Goal: Navigation & Orientation: Understand site structure

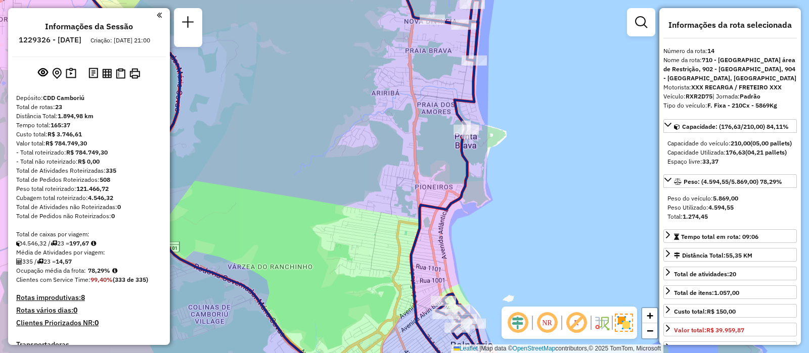
select select "**********"
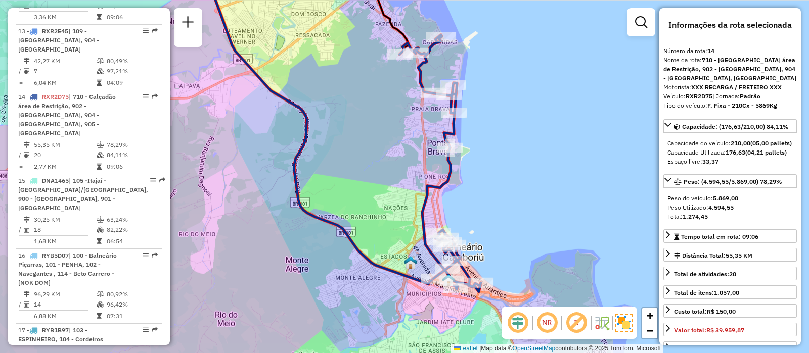
scroll to position [1227, 0]
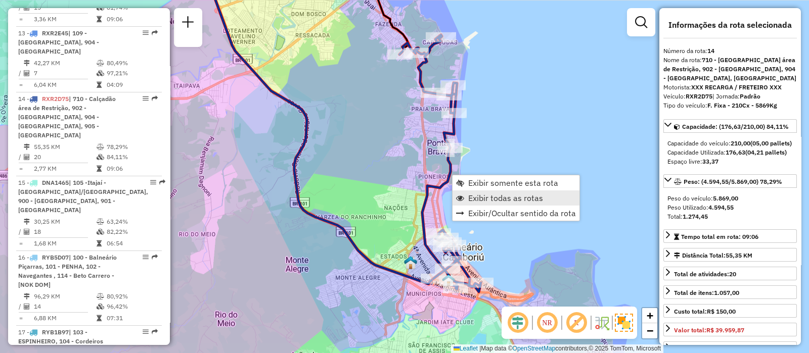
click at [475, 197] on span "Exibir todas as rotas" at bounding box center [505, 198] width 75 height 8
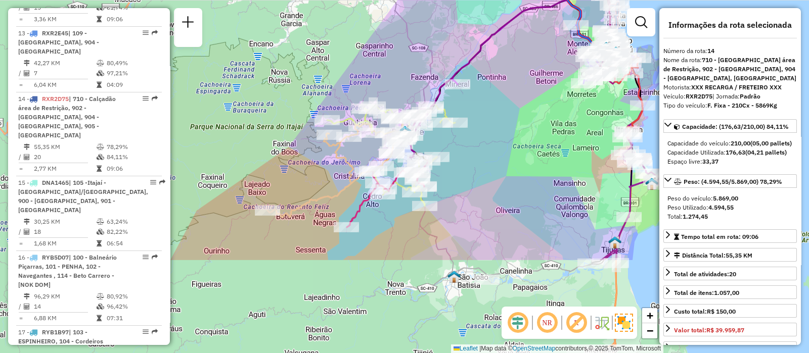
drag, startPoint x: 458, startPoint y: 223, endPoint x: 551, endPoint y: 95, distance: 158.9
click at [551, 95] on div "Janela de atendimento Grade de atendimento Capacidade Transportadoras Veículos …" at bounding box center [404, 176] width 809 height 353
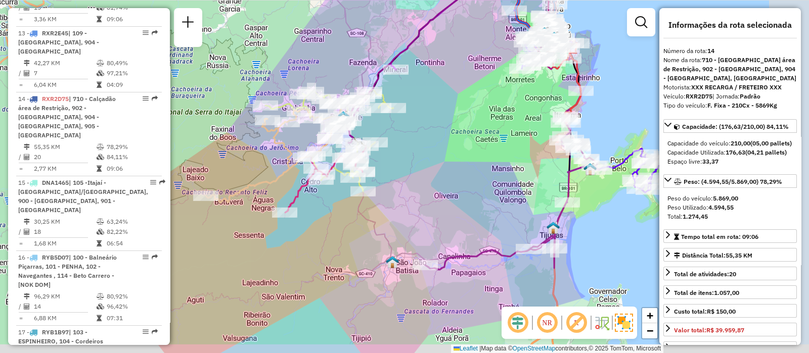
drag, startPoint x: 484, startPoint y: 171, endPoint x: 415, endPoint y: 153, distance: 71.8
click at [415, 153] on div "Janela de atendimento Grade de atendimento Capacidade Transportadoras Veículos …" at bounding box center [404, 176] width 809 height 353
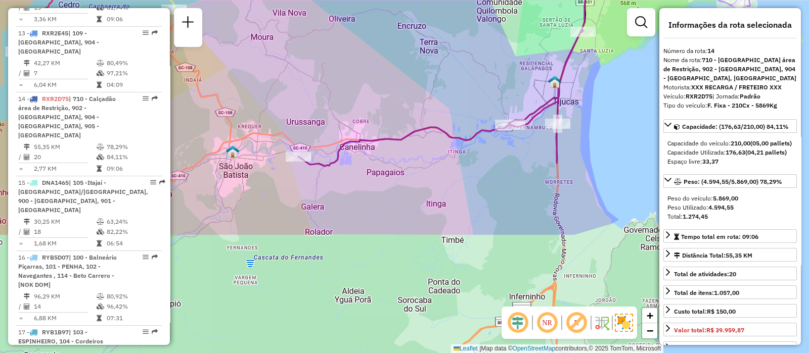
drag, startPoint x: 442, startPoint y: 230, endPoint x: 337, endPoint y: 76, distance: 186.3
click at [337, 76] on div "Janela de atendimento Grade de atendimento Capacidade Transportadoras Veículos …" at bounding box center [404, 176] width 809 height 353
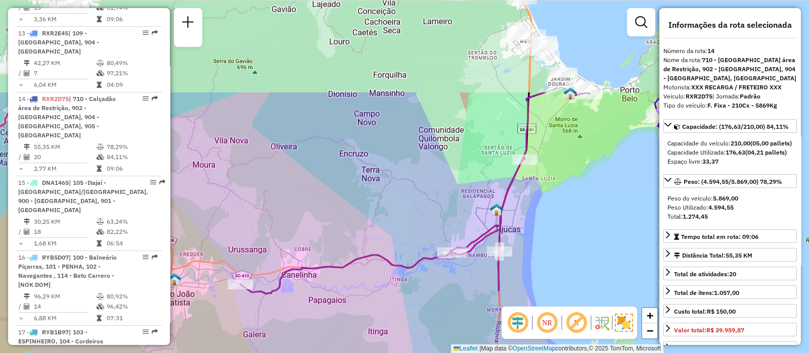
drag, startPoint x: 470, startPoint y: 171, endPoint x: 412, endPoint y: 299, distance: 140.5
click at [412, 299] on div "Janela de atendimento Grade de atendimento Capacidade Transportadoras Veículos …" at bounding box center [404, 176] width 809 height 353
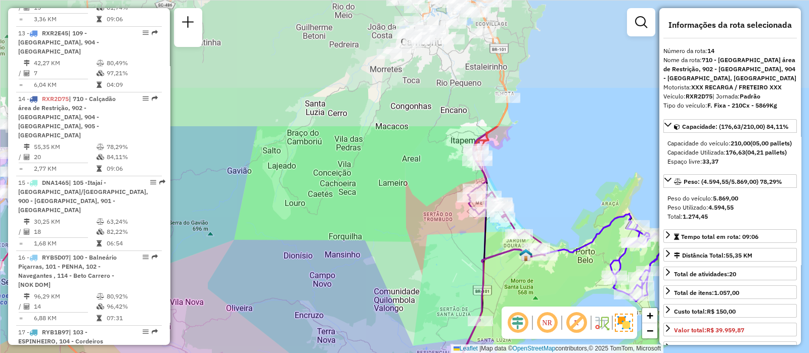
drag, startPoint x: 433, startPoint y: 84, endPoint x: 388, endPoint y: 247, distance: 168.3
click at [388, 247] on div "Janela de atendimento Grade de atendimento Capacidade Transportadoras Veículos …" at bounding box center [404, 176] width 809 height 353
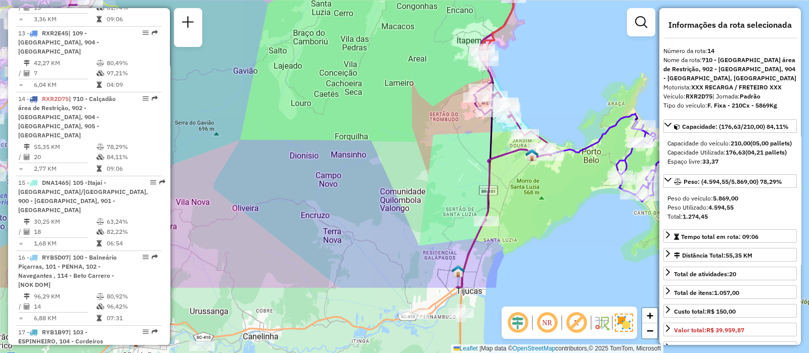
drag, startPoint x: 376, startPoint y: 110, endPoint x: 381, endPoint y: 9, distance: 100.8
click at [381, 9] on div "Janela de atendimento Grade de atendimento Capacidade Transportadoras Veículos …" at bounding box center [404, 176] width 809 height 353
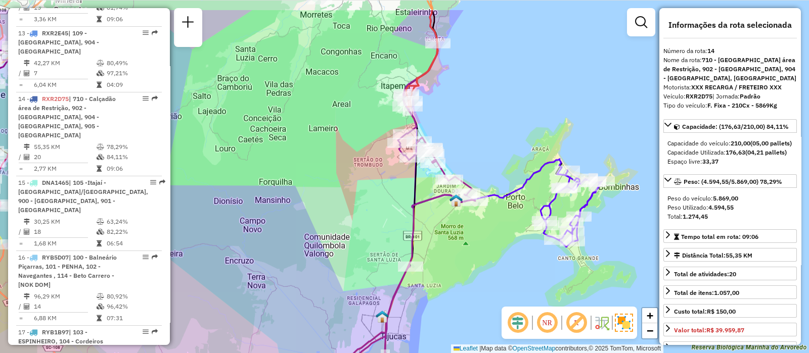
drag, startPoint x: 350, startPoint y: 161, endPoint x: 274, endPoint y: 206, distance: 88.6
click at [274, 206] on div "Janela de atendimento Grade de atendimento Capacidade Transportadoras Veículos …" at bounding box center [404, 176] width 809 height 353
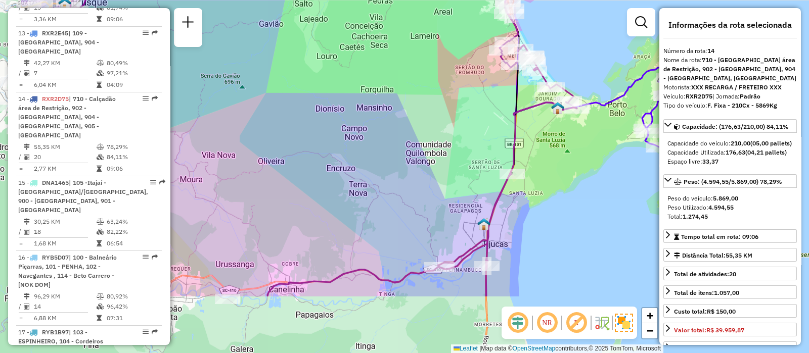
drag, startPoint x: 322, startPoint y: 212, endPoint x: 424, endPoint y: 119, distance: 137.8
click at [424, 119] on div "Janela de atendimento Grade de atendimento Capacidade Transportadoras Veículos …" at bounding box center [404, 176] width 809 height 353
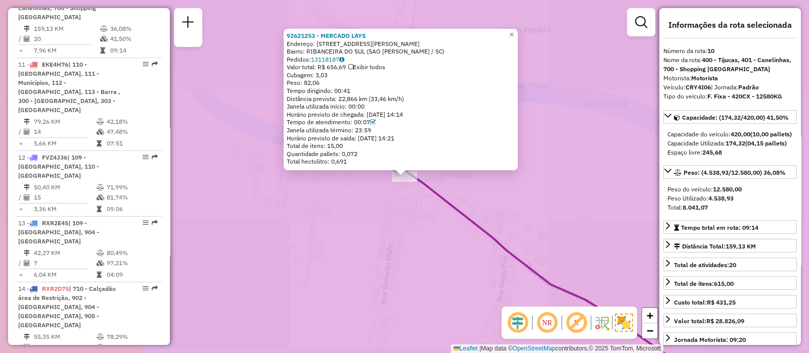
scroll to position [973, 0]
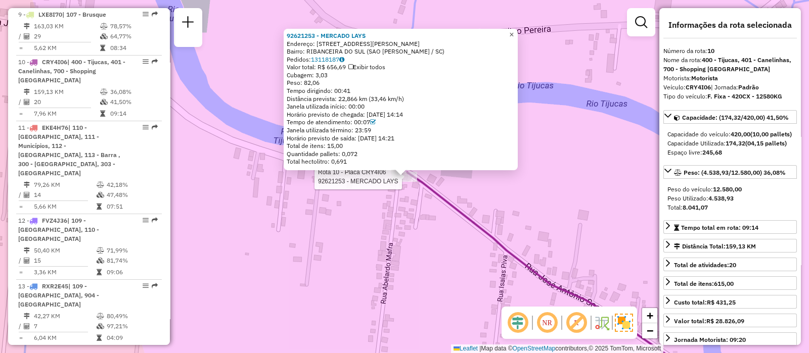
click at [514, 33] on span "×" at bounding box center [511, 34] width 5 height 9
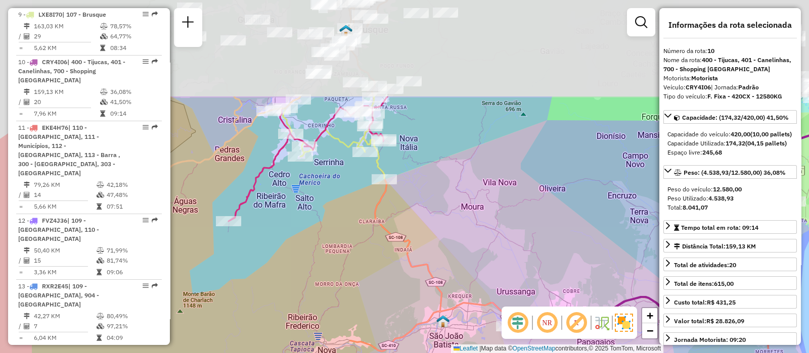
drag, startPoint x: 409, startPoint y: 75, endPoint x: 484, endPoint y: 216, distance: 159.7
click at [484, 216] on div "Janela de atendimento Grade de atendimento Capacidade Transportadoras Veículos …" at bounding box center [404, 176] width 809 height 353
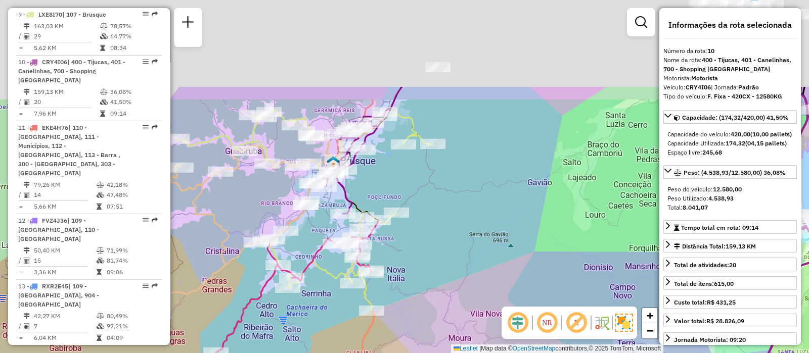
drag, startPoint x: 488, startPoint y: 59, endPoint x: 472, endPoint y: 203, distance: 145.0
click at [472, 203] on div "Janela de atendimento Grade de atendimento Capacidade Transportadoras Veículos …" at bounding box center [404, 176] width 809 height 353
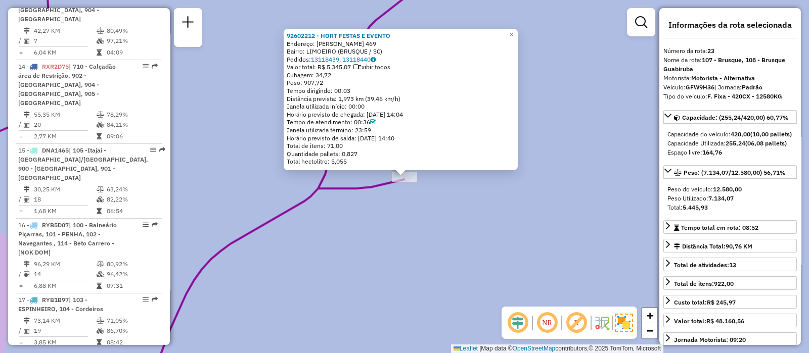
scroll to position [1527, 0]
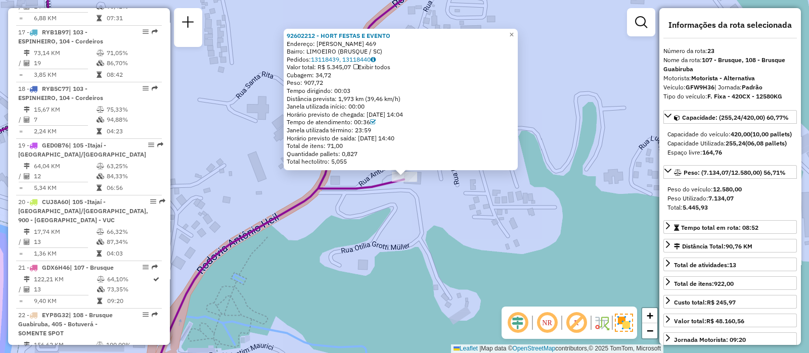
click at [366, 174] on div "92602212 - HORT FESTAS E EVENTO Endereço: [PERSON_NAME] 469 Bairro: LIMOEIRO (B…" at bounding box center [404, 176] width 809 height 353
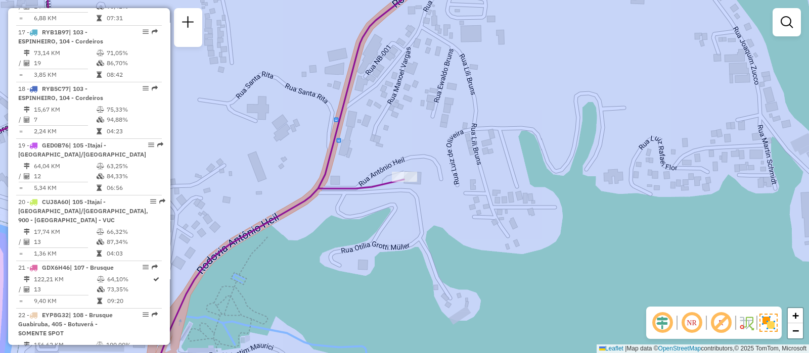
click at [330, 186] on icon at bounding box center [178, 177] width 519 height 424
select select "**********"
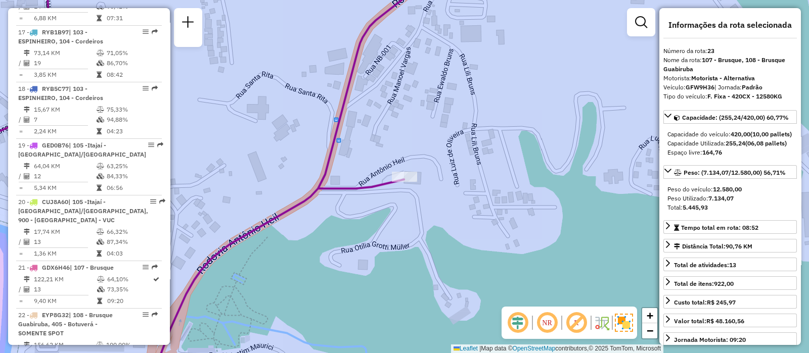
click at [330, 186] on icon at bounding box center [178, 177] width 519 height 424
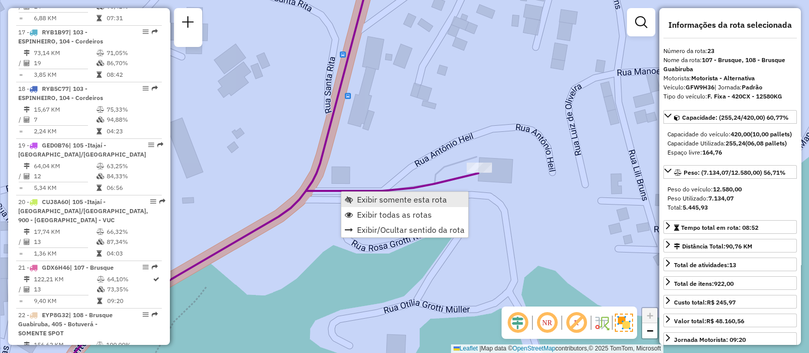
click at [361, 201] on span "Exibir somente esta rota" at bounding box center [402, 200] width 90 height 8
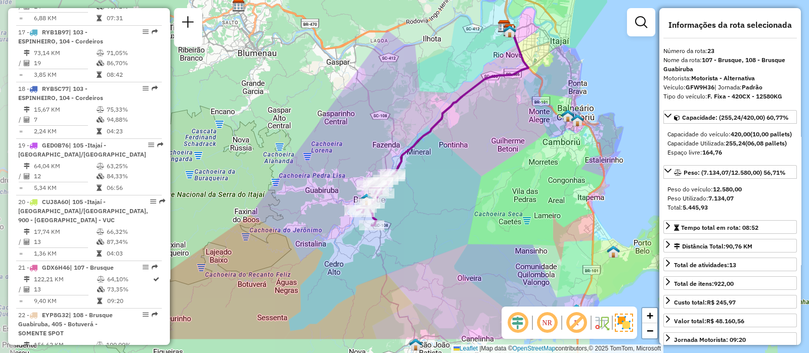
drag, startPoint x: 381, startPoint y: 255, endPoint x: 420, endPoint y: 202, distance: 66.3
click at [420, 202] on div "Janela de atendimento Grade de atendimento Capacidade Transportadoras Veículos …" at bounding box center [404, 176] width 809 height 353
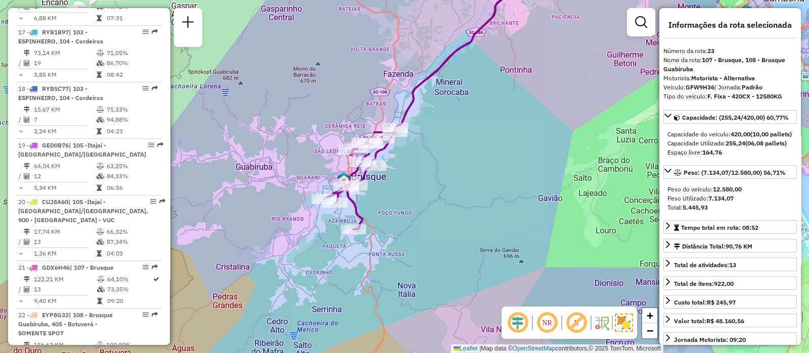
drag, startPoint x: 387, startPoint y: 208, endPoint x: 435, endPoint y: 193, distance: 49.7
click at [435, 193] on div "Janela de atendimento Grade de atendimento Capacidade Transportadoras Veículos …" at bounding box center [404, 176] width 809 height 353
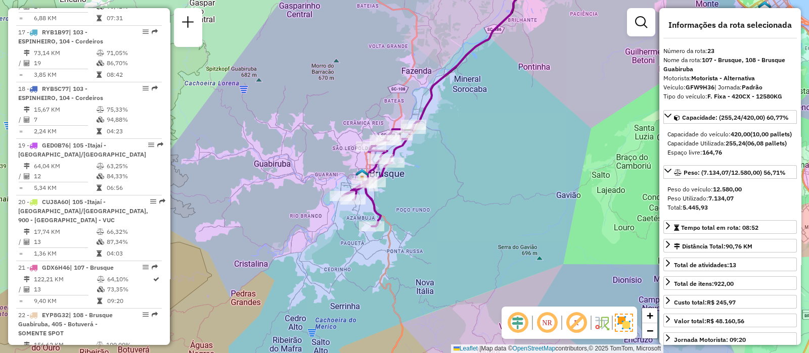
click at [532, 136] on div "Janela de atendimento Grade de atendimento Capacidade Transportadoras Veículos …" at bounding box center [404, 176] width 809 height 353
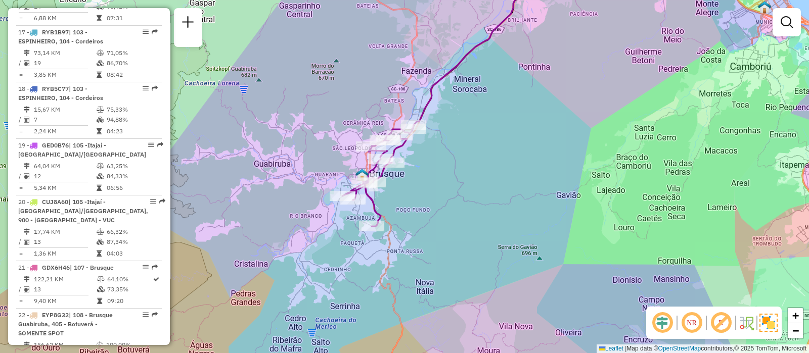
select select "**********"
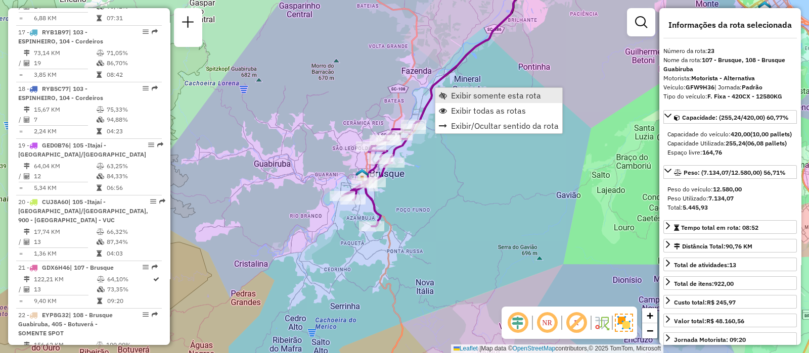
click at [482, 98] on span "Exibir somente esta rota" at bounding box center [496, 96] width 90 height 8
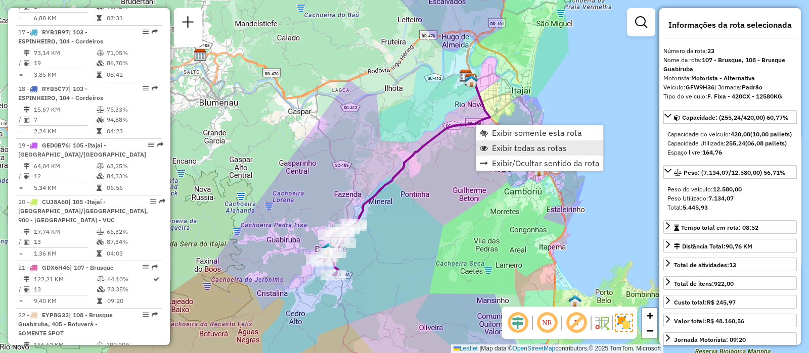
click at [498, 148] on span "Exibir todas as rotas" at bounding box center [529, 148] width 75 height 8
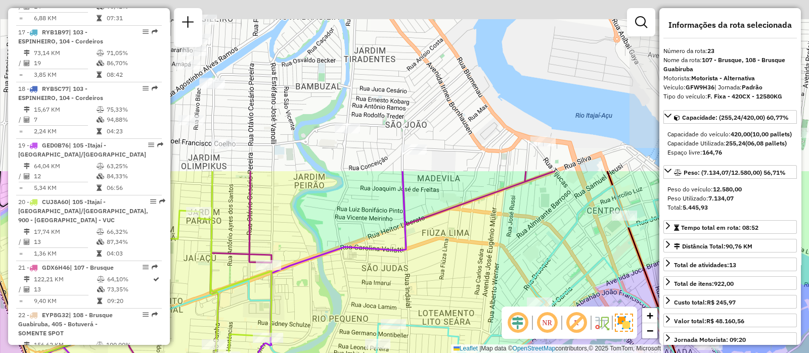
drag, startPoint x: 500, startPoint y: 45, endPoint x: 448, endPoint y: 325, distance: 285.5
click at [448, 325] on div "Janela de atendimento Grade de atendimento Capacidade Transportadoras Veículos …" at bounding box center [404, 176] width 809 height 353
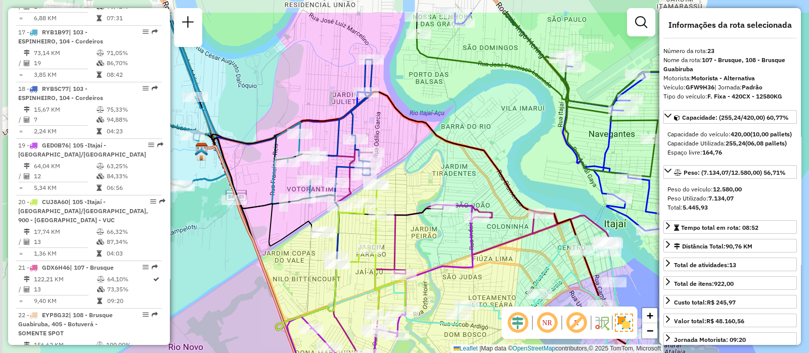
drag, startPoint x: 291, startPoint y: 101, endPoint x: 432, endPoint y: 149, distance: 149.5
click at [432, 149] on div "Janela de atendimento Grade de atendimento Capacidade Transportadoras Veículos …" at bounding box center [404, 176] width 809 height 353
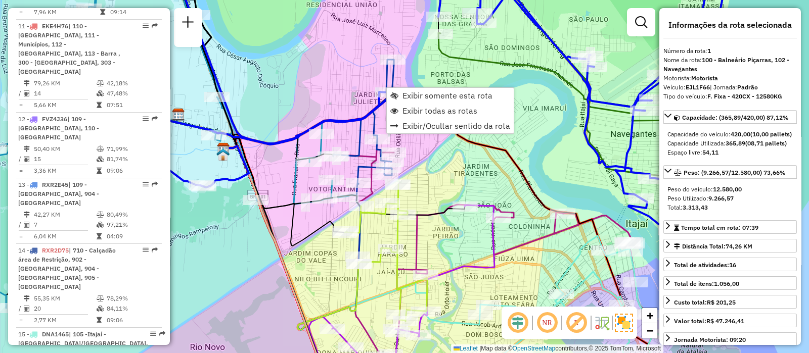
scroll to position [401, 0]
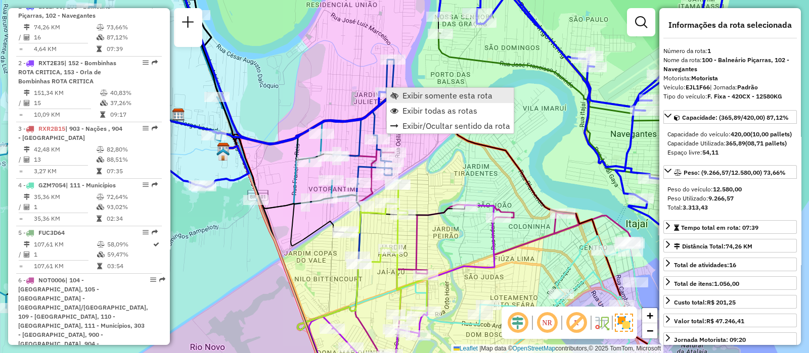
click at [405, 100] on span "Exibir somente esta rota" at bounding box center [448, 96] width 90 height 8
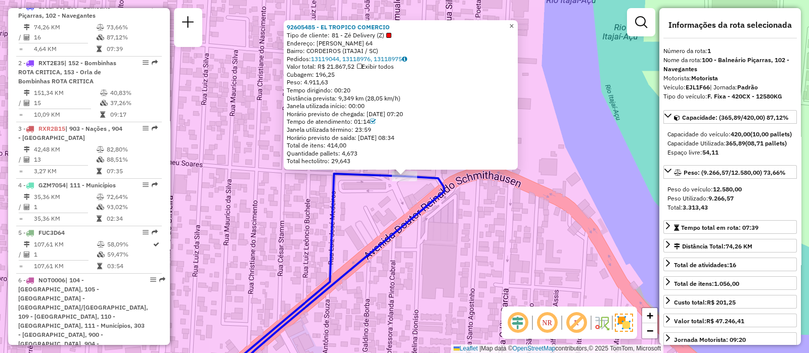
click at [514, 22] on span "×" at bounding box center [511, 26] width 5 height 9
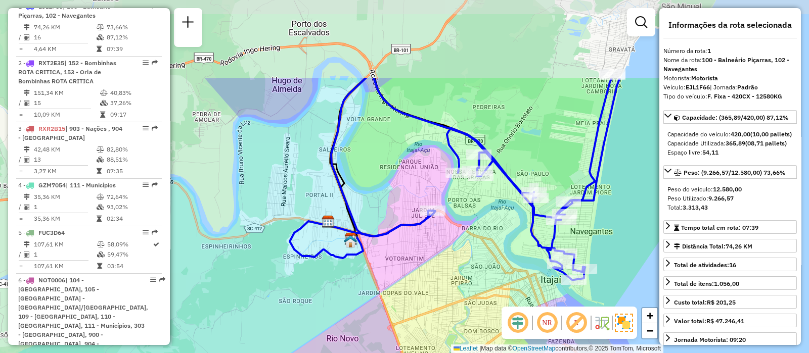
drag, startPoint x: 437, startPoint y: 68, endPoint x: 429, endPoint y: 182, distance: 113.5
click at [429, 182] on div "Janela de atendimento Grade de atendimento Capacidade Transportadoras Veículos …" at bounding box center [404, 176] width 809 height 353
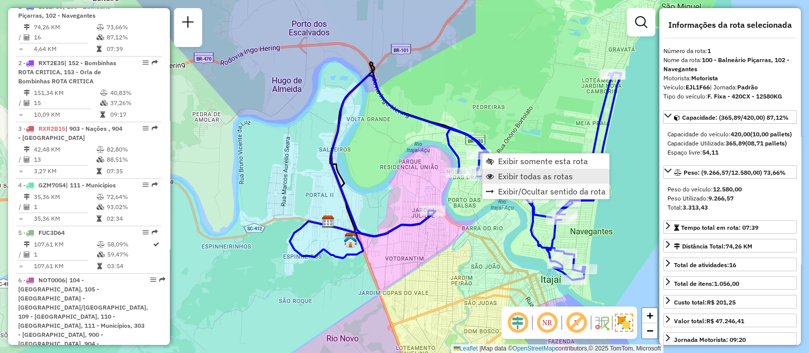
click at [558, 174] on span "Exibir todas as rotas" at bounding box center [535, 176] width 75 height 8
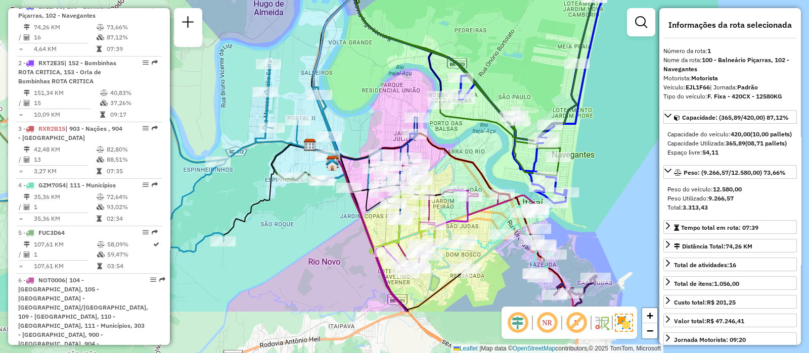
drag, startPoint x: 536, startPoint y: 155, endPoint x: 517, endPoint y: 78, distance: 79.5
click at [517, 78] on div "Janela de atendimento Grade de atendimento Capacidade Transportadoras Veículos …" at bounding box center [404, 176] width 809 height 353
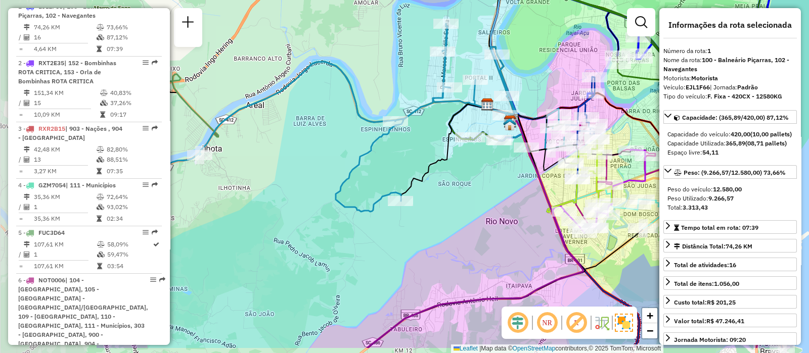
drag, startPoint x: 336, startPoint y: 197, endPoint x: 587, endPoint y: 137, distance: 257.3
click at [587, 137] on div "Janela de atendimento Grade de atendimento Capacidade Transportadoras Veículos …" at bounding box center [404, 176] width 809 height 353
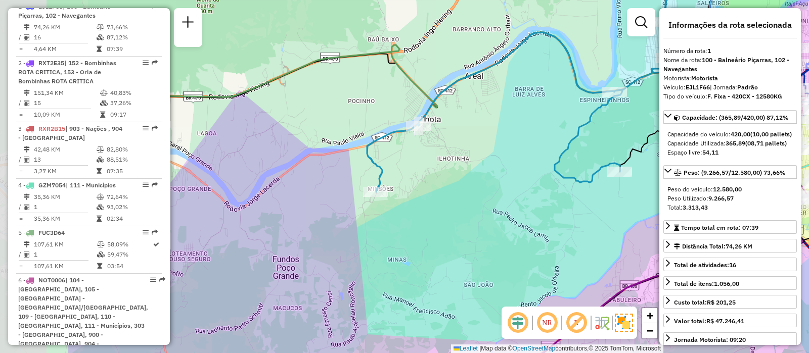
drag, startPoint x: 367, startPoint y: 202, endPoint x: 437, endPoint y: 185, distance: 72.4
click at [528, 200] on div "Rota 19 - Placa GED0B76 92613600 - DDD CONVENIENCIA Rota 20 - Placa CUJ8A60 926…" at bounding box center [404, 176] width 809 height 353
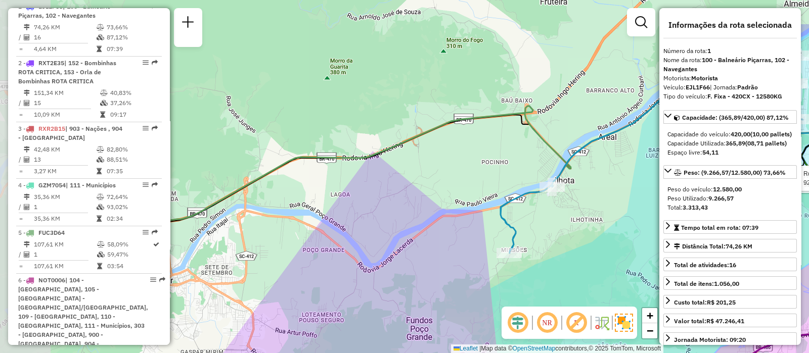
drag, startPoint x: 337, startPoint y: 172, endPoint x: 449, endPoint y: 226, distance: 123.9
click at [449, 226] on div "Rota 19 - Placa GED0B76 92613600 - DDD CONVENIENCIA Rota 20 - Placa CUJ8A60 926…" at bounding box center [404, 176] width 809 height 353
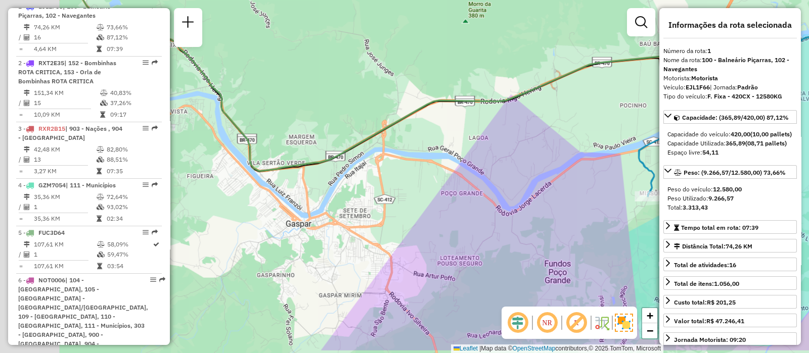
drag, startPoint x: 346, startPoint y: 190, endPoint x: 516, endPoint y: 151, distance: 173.9
click at [518, 149] on div "Rota 19 - Placa GED0B76 92613600 - DDD CONVENIENCIA Rota 20 - Placa CUJ8A60 926…" at bounding box center [404, 176] width 809 height 353
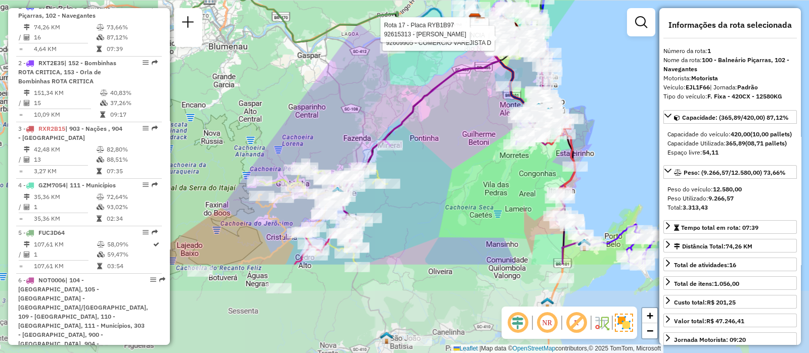
drag, startPoint x: 330, startPoint y: 244, endPoint x: 329, endPoint y: 120, distance: 123.9
click at [329, 120] on div "Rota 19 - Placa GED0B76 92613600 - DDD CONVENIENCIA Rota 20 - Placa CUJ8A60 926…" at bounding box center [404, 176] width 809 height 353
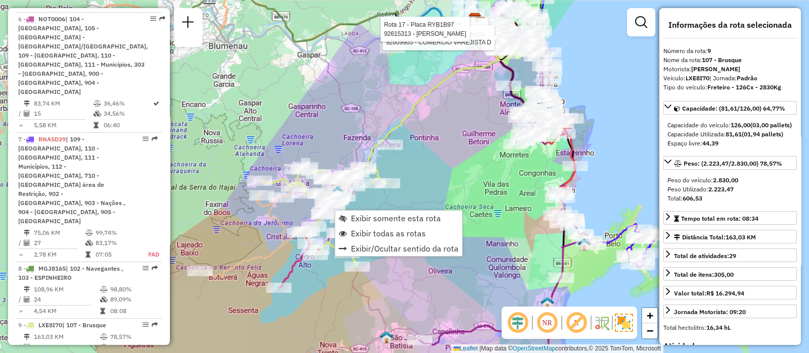
scroll to position [926, 0]
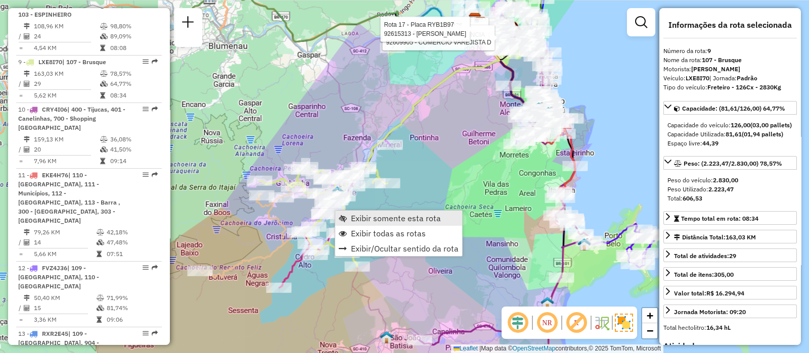
click at [365, 220] on span "Exibir somente esta rota" at bounding box center [396, 218] width 90 height 8
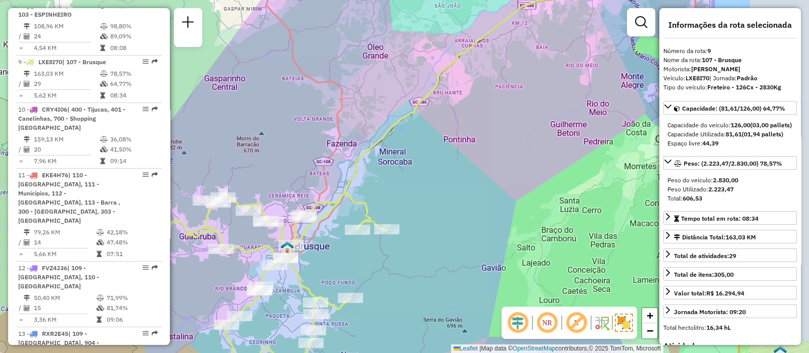
drag, startPoint x: 372, startPoint y: 240, endPoint x: 299, endPoint y: 258, distance: 75.2
click at [298, 260] on div "Rota 9 - Placa LXE8I70 92603533 - MARCIA FOPPA Rota 9 - Placa LXE8I70 92623731 …" at bounding box center [404, 176] width 809 height 353
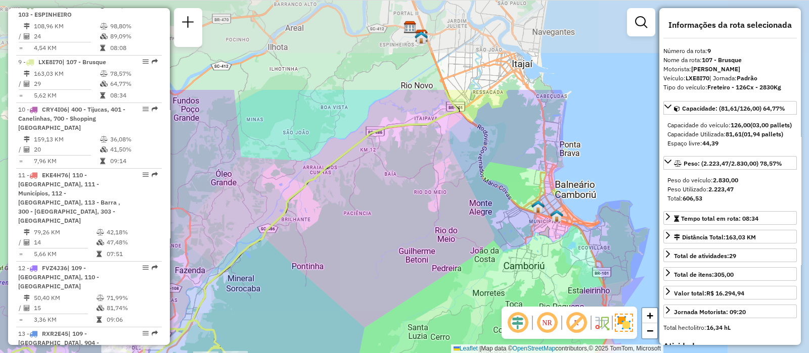
drag, startPoint x: 479, startPoint y: 173, endPoint x: 375, endPoint y: 258, distance: 133.7
click at [375, 258] on div "Rota 9 - Placa LXE8I70 92603533 - MARCIA FOPPA Rota 9 - Placa LXE8I70 92623731 …" at bounding box center [404, 176] width 809 height 353
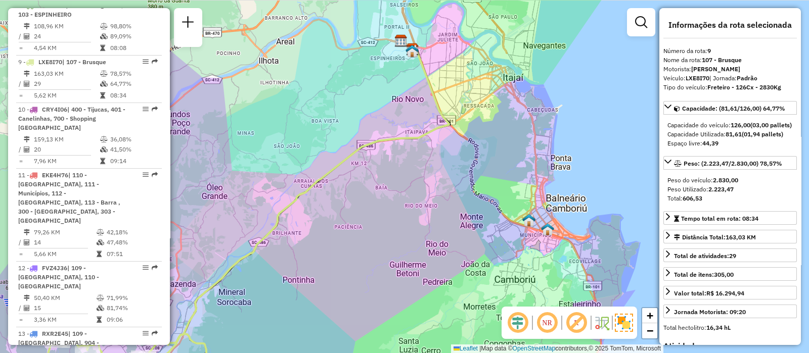
drag, startPoint x: 499, startPoint y: 205, endPoint x: 605, endPoint y: 180, distance: 109.2
click at [605, 180] on div "Rota 9 - Placa LXE8I70 92603533 - MARCIA FOPPA Rota 9 - Placa LXE8I70 92623731 …" at bounding box center [404, 176] width 809 height 353
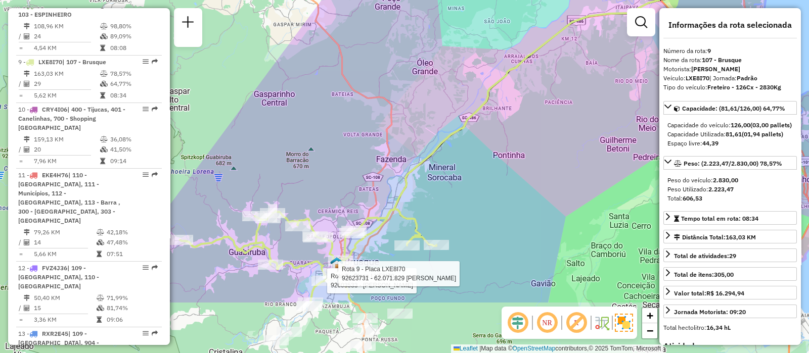
drag, startPoint x: 537, startPoint y: 155, endPoint x: 578, endPoint y: 126, distance: 50.2
click at [578, 126] on div "Rota 9 - Placa LXE8I70 92603533 - MARCIA FOPPA Rota 9 - Placa LXE8I70 92623731 …" at bounding box center [404, 176] width 809 height 353
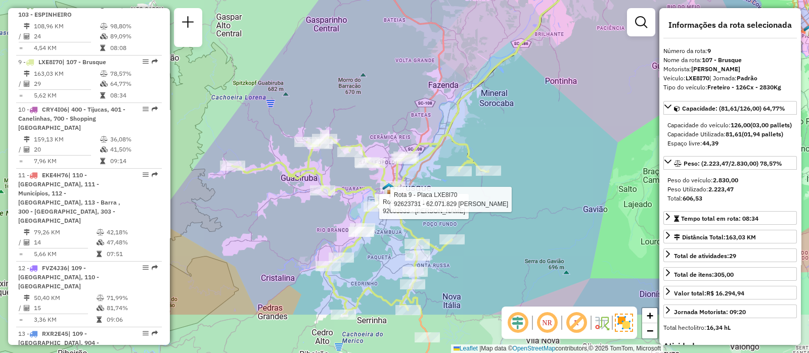
drag, startPoint x: 520, startPoint y: 142, endPoint x: 527, endPoint y: 154, distance: 13.6
click at [531, 116] on div "Rota 9 - Placa LXE8I70 92603533 - MARCIA FOPPA Rota 9 - Placa LXE8I70 92623731 …" at bounding box center [404, 176] width 809 height 353
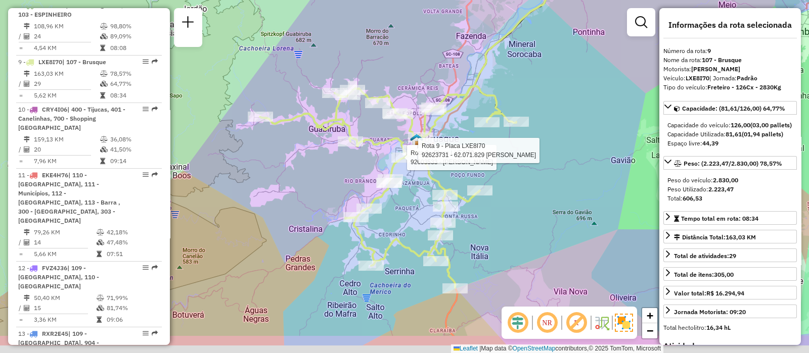
drag, startPoint x: 534, startPoint y: 158, endPoint x: 558, endPoint y: 116, distance: 48.7
click at [558, 116] on div "Rota 9 - Placa LXE8I70 92603533 - MARCIA FOPPA Rota 9 - Placa LXE8I70 92623731 …" at bounding box center [404, 176] width 809 height 353
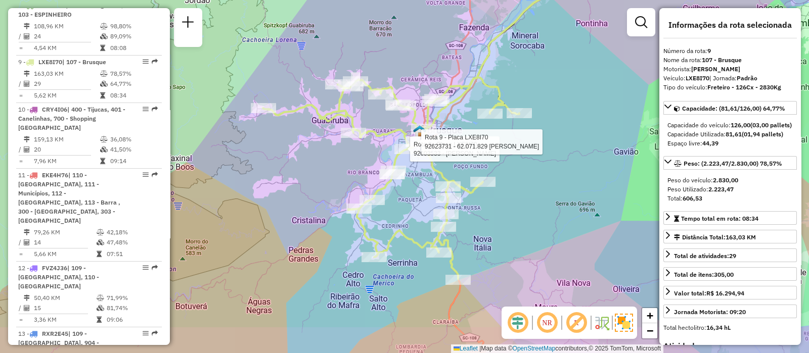
click at [568, 183] on div "Rota 9 - Placa LXE8I70 92603533 - MARCIA FOPPA Rota 9 - Placa LXE8I70 92623731 …" at bounding box center [404, 176] width 809 height 353
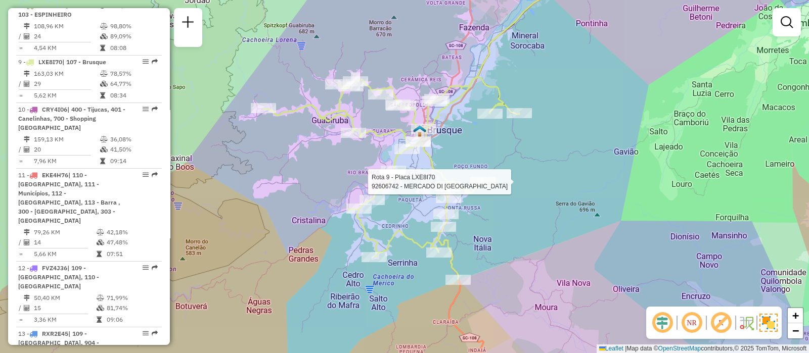
select select "**********"
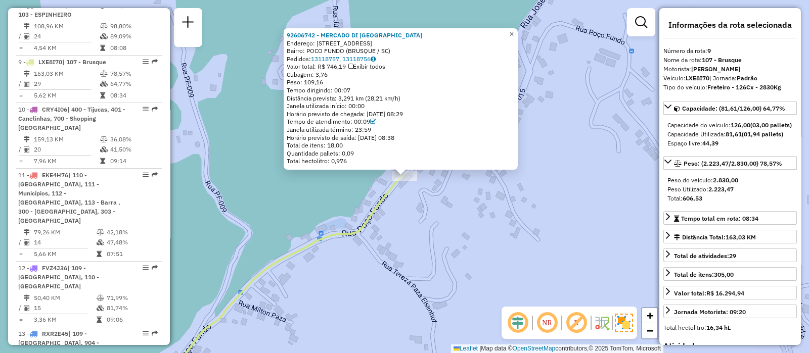
click at [514, 33] on span "×" at bounding box center [511, 34] width 5 height 9
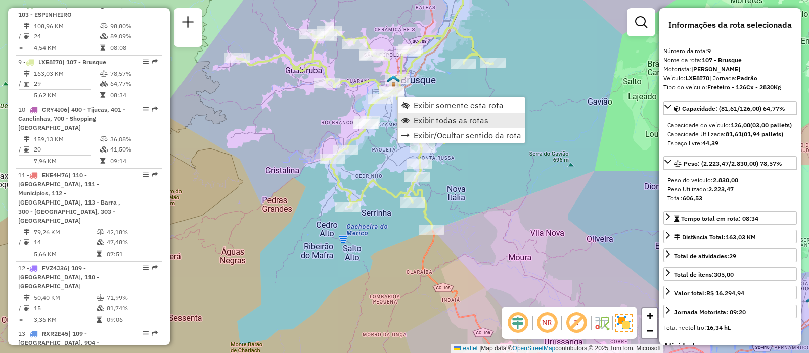
click at [450, 118] on span "Exibir todas as rotas" at bounding box center [451, 120] width 75 height 8
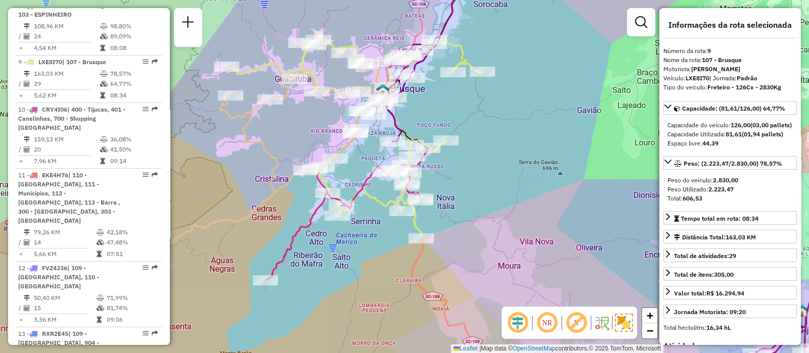
drag, startPoint x: 566, startPoint y: 135, endPoint x: 488, endPoint y: 223, distance: 118.2
click at [488, 223] on div "Janela de atendimento Grade de atendimento Capacidade Transportadoras Veículos …" at bounding box center [404, 176] width 809 height 353
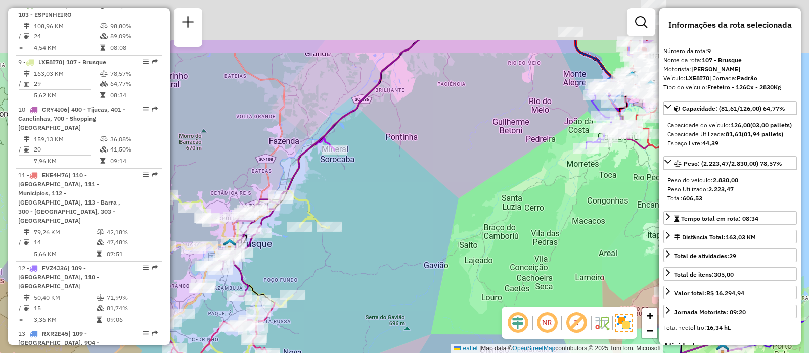
drag, startPoint x: 551, startPoint y: 106, endPoint x: 445, endPoint y: 219, distance: 156.0
click at [445, 219] on div "Janela de atendimento Grade de atendimento Capacidade Transportadoras Veículos …" at bounding box center [404, 176] width 809 height 353
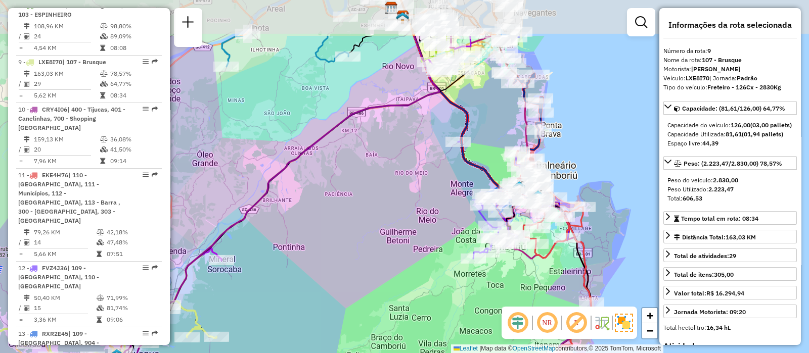
drag, startPoint x: 480, startPoint y: 180, endPoint x: 454, endPoint y: 212, distance: 41.7
click at [454, 212] on div "Janela de atendimento Grade de atendimento Capacidade Transportadoras Veículos …" at bounding box center [404, 176] width 809 height 353
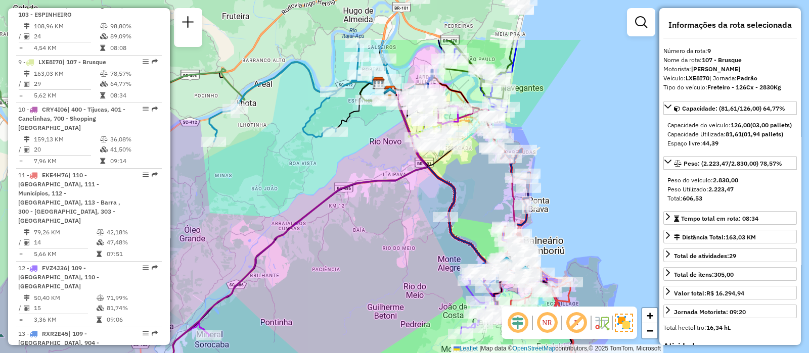
drag, startPoint x: 469, startPoint y: 163, endPoint x: 454, endPoint y: 226, distance: 65.0
click at [458, 231] on div "Janela de atendimento Grade de atendimento Capacidade Transportadoras Veículos …" at bounding box center [404, 176] width 809 height 353
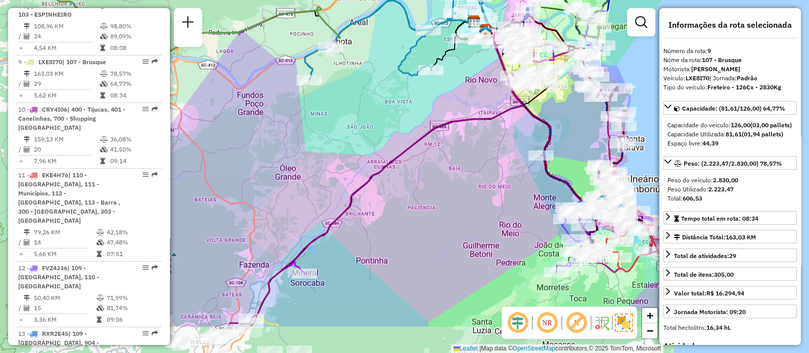
drag, startPoint x: 399, startPoint y: 182, endPoint x: 493, endPoint y: 119, distance: 112.2
click at [493, 119] on icon at bounding box center [386, 174] width 271 height 289
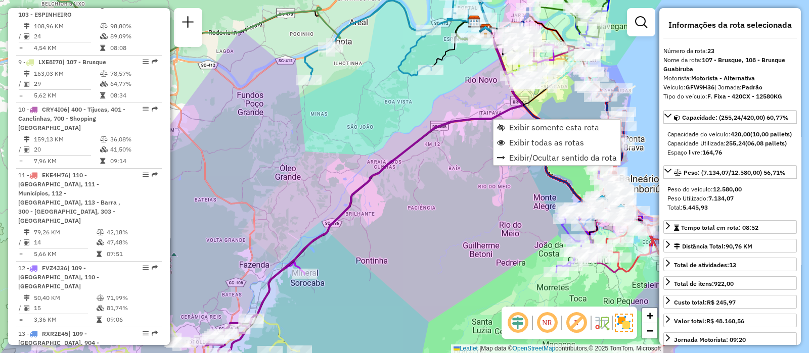
scroll to position [1527, 0]
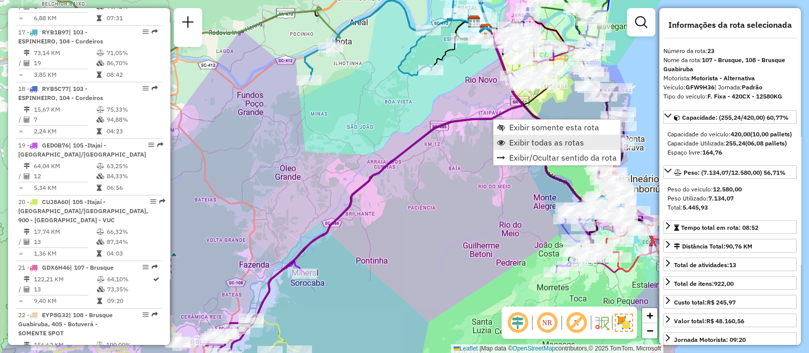
click at [513, 140] on span "Exibir todas as rotas" at bounding box center [546, 143] width 75 height 8
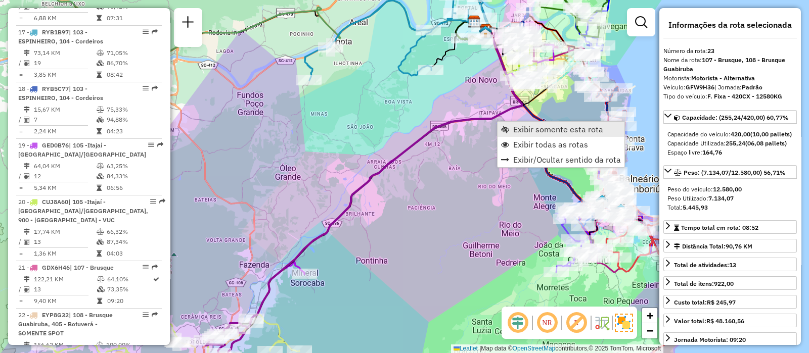
click at [507, 125] on span "Exibir somente esta rota" at bounding box center [505, 129] width 8 height 8
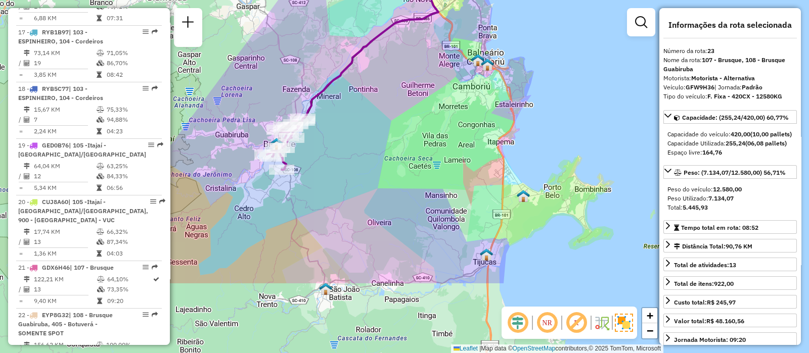
drag, startPoint x: 604, startPoint y: 225, endPoint x: 554, endPoint y: 123, distance: 113.8
click at [554, 123] on div "Janela de atendimento Grade de atendimento Capacidade Transportadoras Veículos …" at bounding box center [404, 176] width 809 height 353
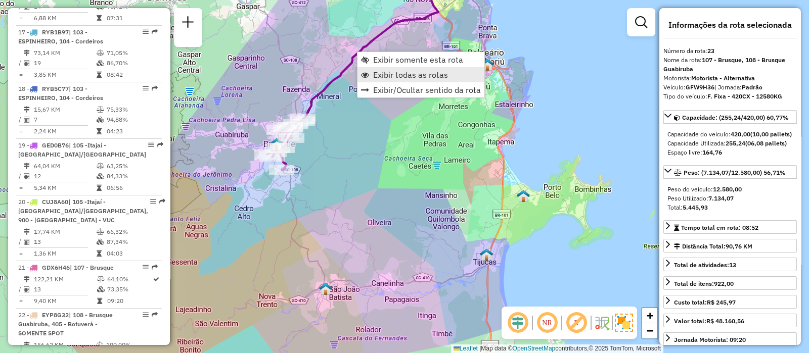
click at [408, 72] on span "Exibir todas as rotas" at bounding box center [410, 75] width 75 height 8
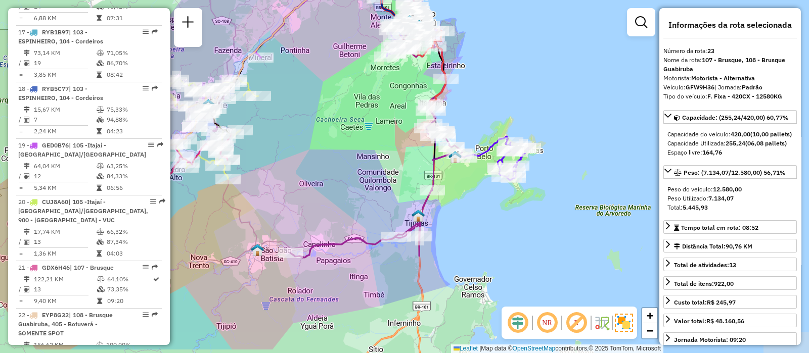
drag, startPoint x: 492, startPoint y: 189, endPoint x: 426, endPoint y: 149, distance: 76.7
click at [424, 149] on div "Janela de atendimento Grade de atendimento Capacidade Transportadoras Veículos …" at bounding box center [404, 176] width 809 height 353
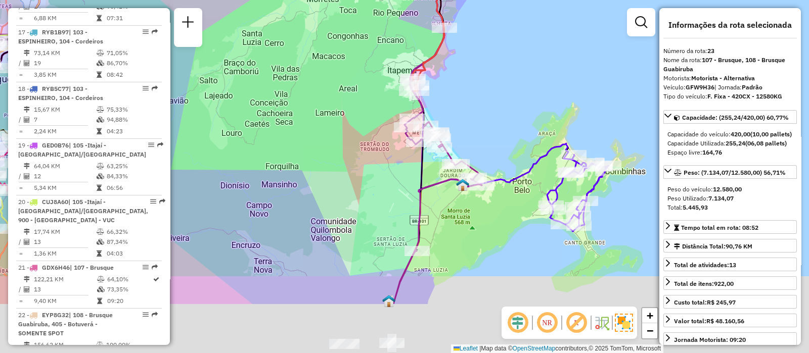
drag, startPoint x: 494, startPoint y: 184, endPoint x: 485, endPoint y: 91, distance: 92.9
click at [485, 91] on div "Janela de atendimento Grade de atendimento Capacidade Transportadoras Veículos …" at bounding box center [404, 176] width 809 height 353
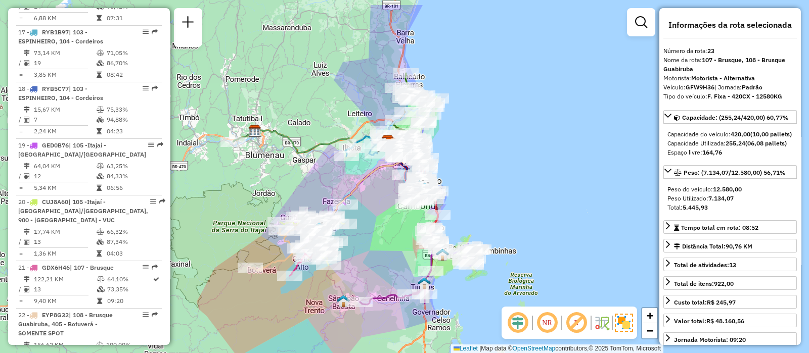
drag, startPoint x: 480, startPoint y: 247, endPoint x: 445, endPoint y: 265, distance: 39.8
click at [450, 288] on div "Janela de atendimento Grade de atendimento Capacidade Transportadoras Veículos …" at bounding box center [404, 176] width 809 height 353
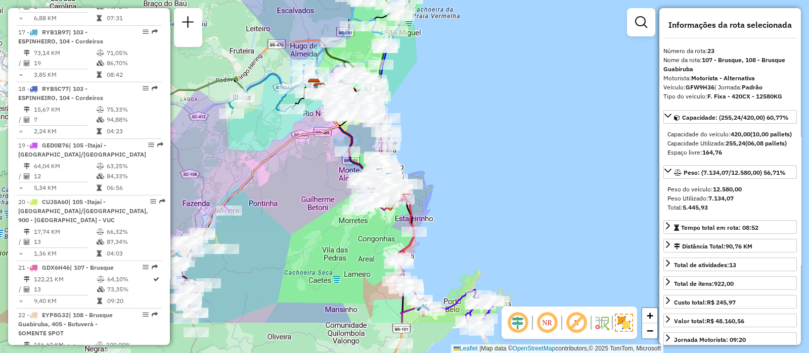
drag, startPoint x: 470, startPoint y: 197, endPoint x: 469, endPoint y: 131, distance: 65.8
click at [469, 131] on div "Janela de atendimento Grade de atendimento Capacidade Transportadoras Veículos …" at bounding box center [404, 176] width 809 height 353
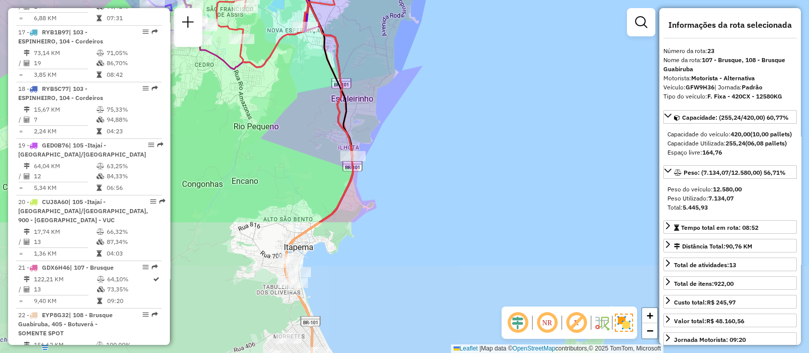
drag, startPoint x: 437, startPoint y: 261, endPoint x: 490, endPoint y: 95, distance: 174.6
click at [490, 95] on div "Janela de atendimento Grade de atendimento Capacidade Transportadoras Veículos …" at bounding box center [404, 176] width 809 height 353
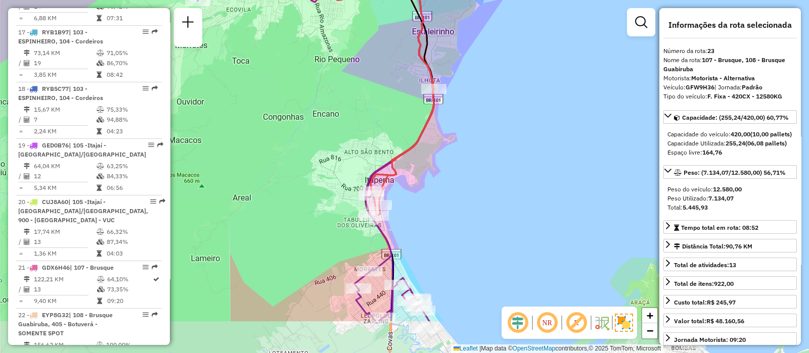
drag, startPoint x: 417, startPoint y: 215, endPoint x: 484, endPoint y: 160, distance: 86.2
click at [499, 148] on div "Janela de atendimento Grade de atendimento Capacidade Transportadoras Veículos …" at bounding box center [404, 176] width 809 height 353
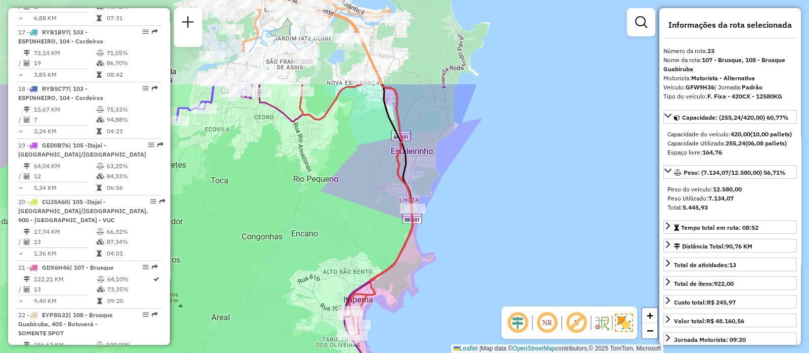
drag, startPoint x: 497, startPoint y: 93, endPoint x: 475, endPoint y: 216, distance: 125.3
click at [476, 217] on div "Janela de atendimento Grade de atendimento Capacidade Transportadoras Veículos …" at bounding box center [404, 176] width 809 height 353
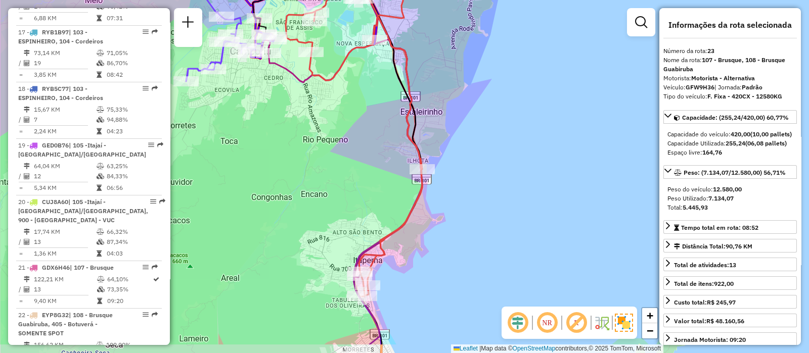
drag, startPoint x: 440, startPoint y: 130, endPoint x: 449, endPoint y: 86, distance: 44.9
click at [449, 86] on div "Janela de atendimento Grade de atendimento Capacidade Transportadoras Veículos …" at bounding box center [404, 176] width 809 height 353
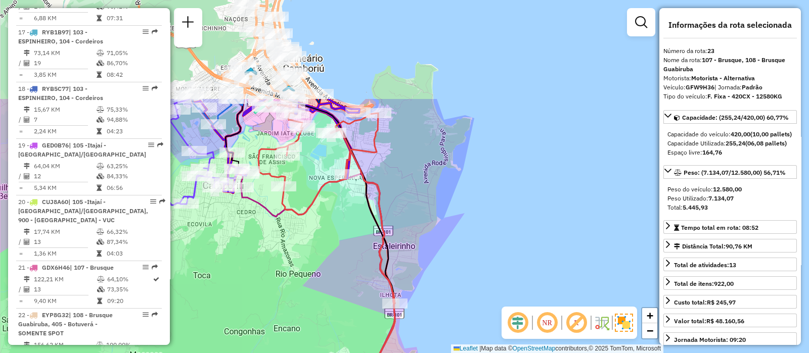
drag, startPoint x: 542, startPoint y: 111, endPoint x: 513, endPoint y: 268, distance: 159.8
click at [513, 268] on div "Janela de atendimento Grade de atendimento Capacidade Transportadoras Veículos …" at bounding box center [404, 176] width 809 height 353
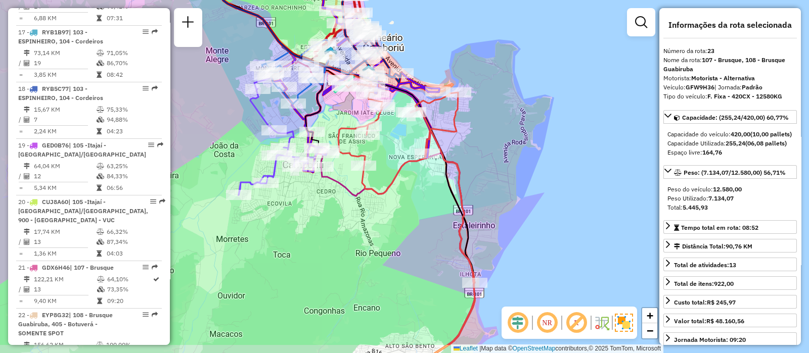
drag, startPoint x: 319, startPoint y: 248, endPoint x: 399, endPoint y: 204, distance: 91.9
click at [399, 204] on div "Janela de atendimento Grade de atendimento Capacidade Transportadoras Veículos …" at bounding box center [404, 176] width 809 height 353
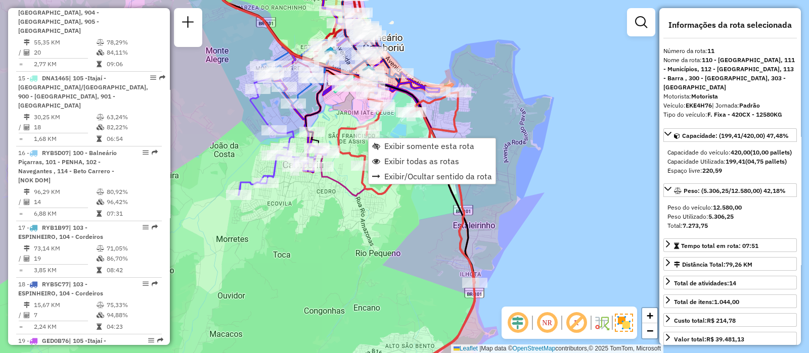
scroll to position [1039, 0]
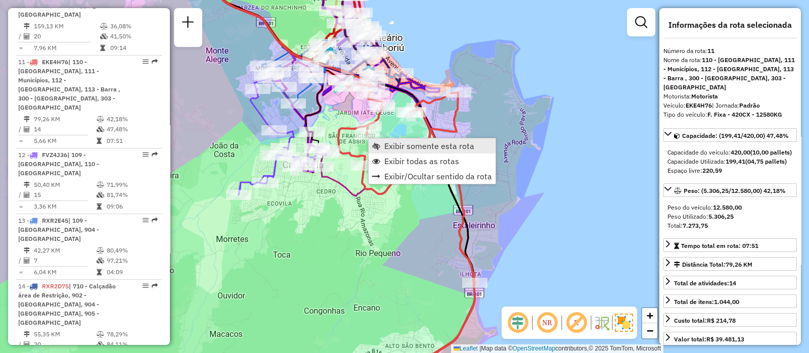
click at [427, 148] on span "Exibir somente esta rota" at bounding box center [429, 146] width 90 height 8
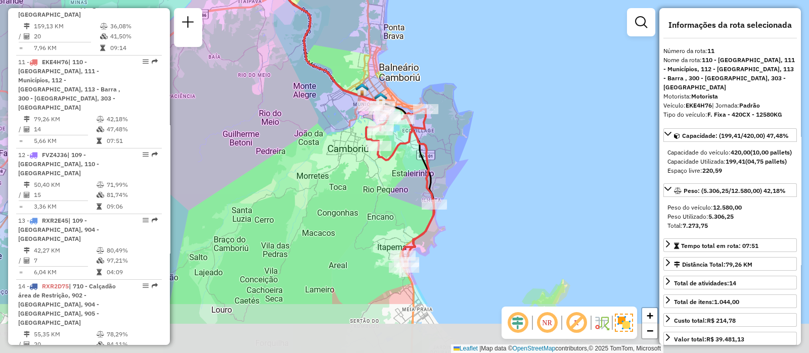
drag, startPoint x: 389, startPoint y: 222, endPoint x: 342, endPoint y: 152, distance: 84.6
click at [342, 152] on div "Janela de atendimento Grade de atendimento Capacidade Transportadoras Veículos …" at bounding box center [404, 176] width 809 height 353
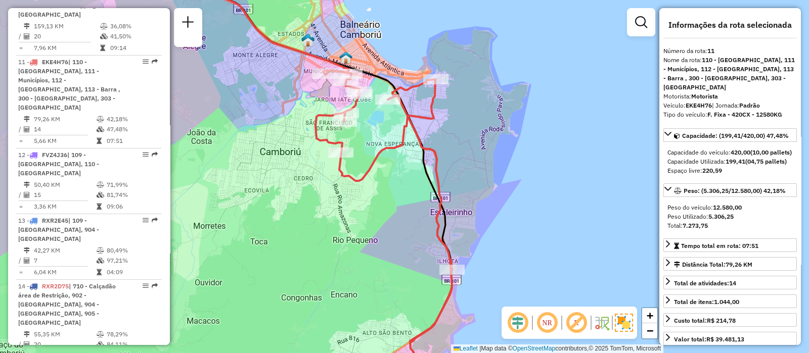
drag, startPoint x: 397, startPoint y: 188, endPoint x: 384, endPoint y: 226, distance: 40.6
click at [384, 226] on div "Janela de atendimento Grade de atendimento Capacidade Transportadoras Veículos …" at bounding box center [404, 176] width 809 height 353
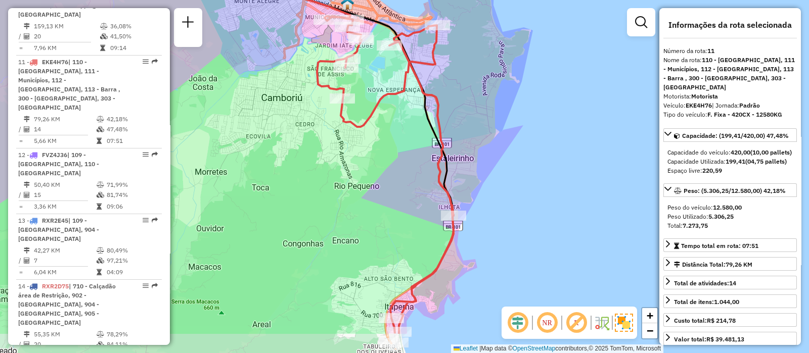
drag, startPoint x: 496, startPoint y: 202, endPoint x: 499, endPoint y: 148, distance: 54.2
click at [499, 148] on div "Janela de atendimento Grade de atendimento Capacidade Transportadoras Veículos …" at bounding box center [404, 176] width 809 height 353
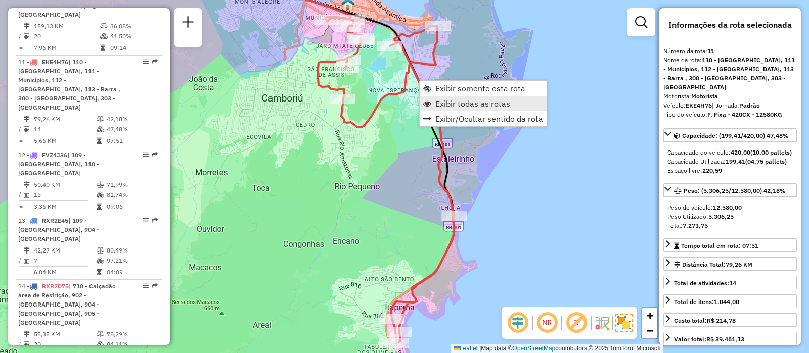
click at [471, 100] on span "Exibir todas as rotas" at bounding box center [472, 104] width 75 height 8
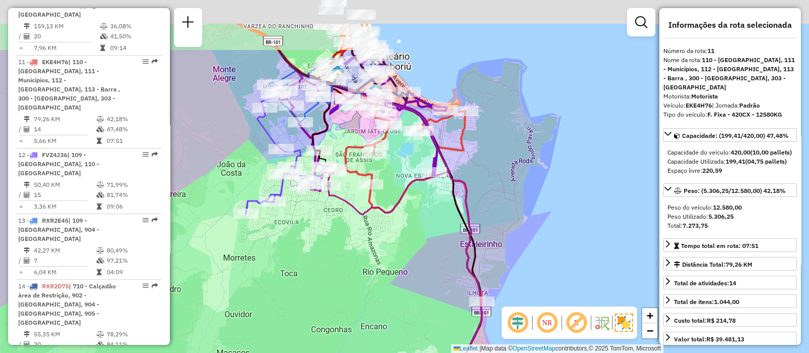
drag, startPoint x: 415, startPoint y: 239, endPoint x: 426, endPoint y: 261, distance: 24.4
click at [426, 261] on div "Janela de atendimento Grade de atendimento Capacidade Transportadoras Veículos …" at bounding box center [404, 176] width 809 height 353
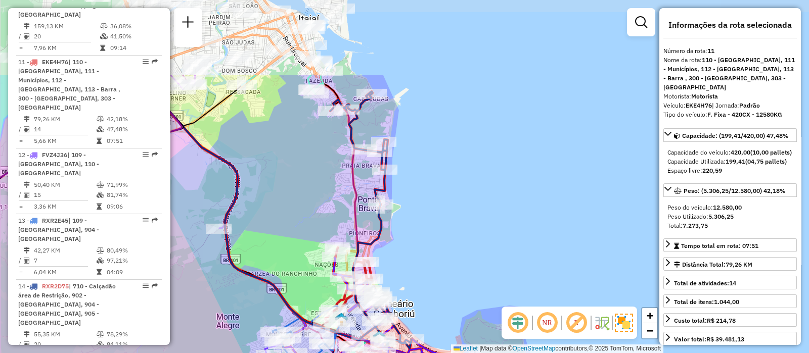
drag, startPoint x: 345, startPoint y: 134, endPoint x: 314, endPoint y: 229, distance: 100.3
click at [314, 229] on div "Janela de atendimento Grade de atendimento Capacidade Transportadoras Veículos …" at bounding box center [404, 176] width 809 height 353
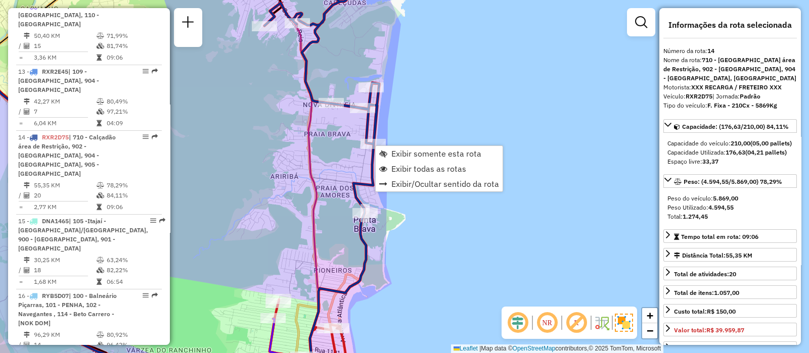
scroll to position [1227, 0]
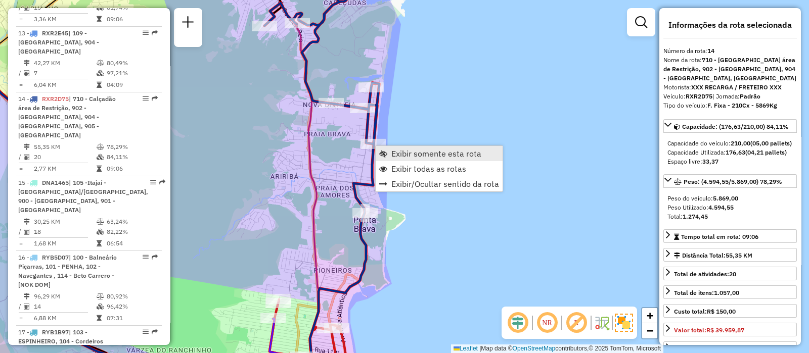
click at [405, 157] on span "Exibir somente esta rota" at bounding box center [436, 154] width 90 height 8
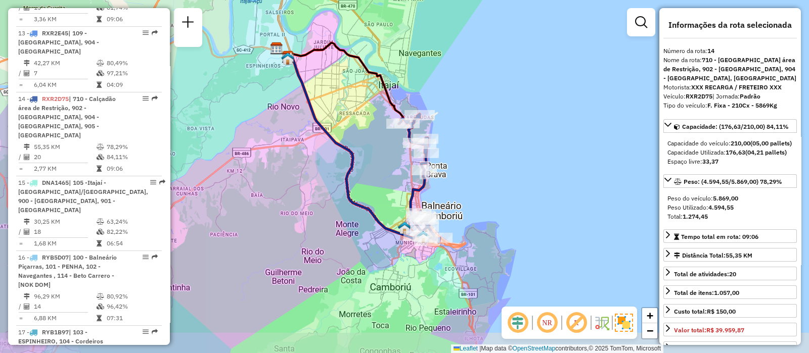
drag, startPoint x: 440, startPoint y: 206, endPoint x: 409, endPoint y: 176, distance: 42.6
click at [409, 176] on div "Janela de atendimento Grade de atendimento Capacidade Transportadoras Veículos …" at bounding box center [404, 176] width 809 height 353
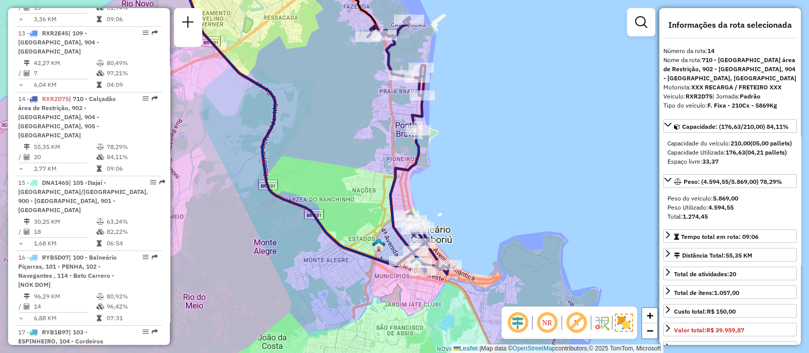
drag, startPoint x: 454, startPoint y: 200, endPoint x: 449, endPoint y: 175, distance: 24.9
click at [449, 175] on div "Janela de atendimento Grade de atendimento Capacidade Transportadoras Veículos …" at bounding box center [404, 176] width 809 height 353
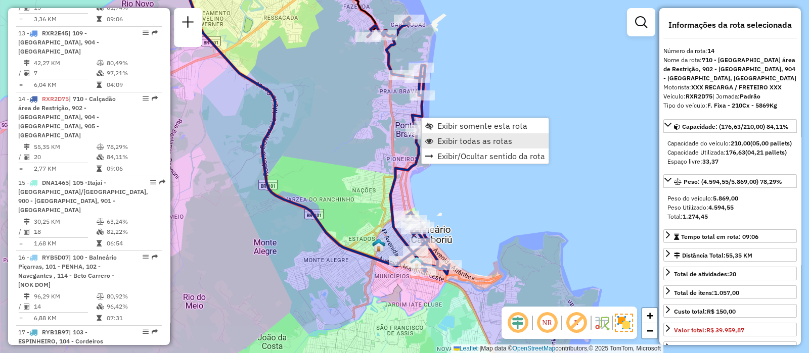
click at [456, 141] on span "Exibir todas as rotas" at bounding box center [474, 141] width 75 height 8
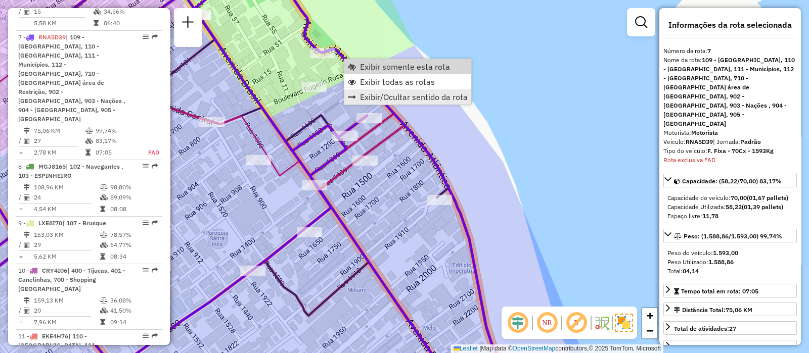
scroll to position [768, 0]
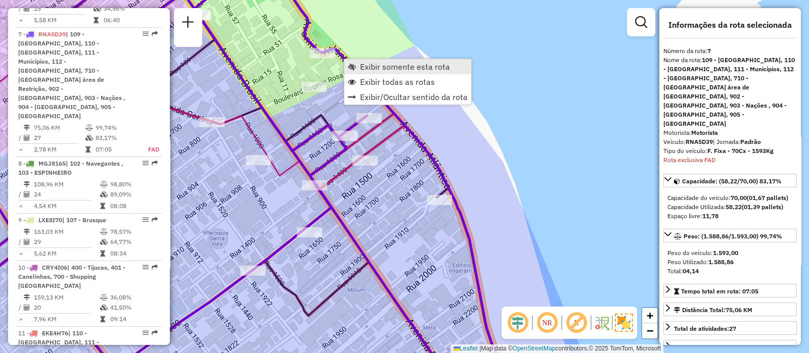
click at [396, 72] on link "Exibir somente esta rota" at bounding box center [407, 66] width 127 height 15
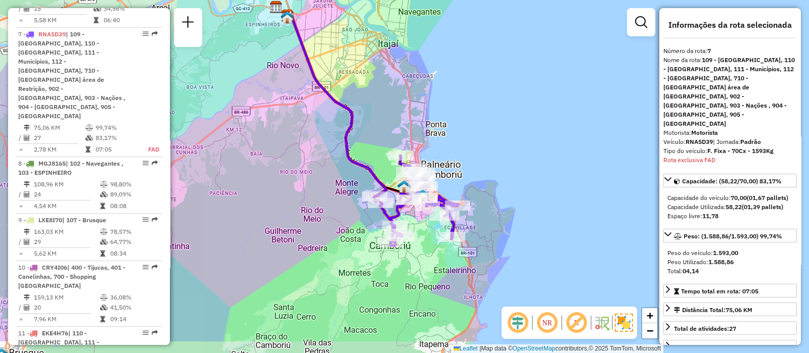
drag, startPoint x: 448, startPoint y: 172, endPoint x: 416, endPoint y: 125, distance: 56.5
click at [416, 125] on div "Janela de atendimento Grade de atendimento Capacidade Transportadoras Veículos …" at bounding box center [404, 176] width 809 height 353
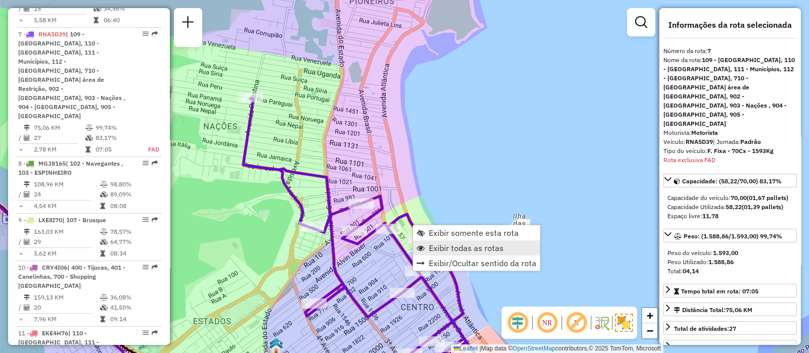
click at [446, 252] on span "Exibir todas as rotas" at bounding box center [466, 248] width 75 height 8
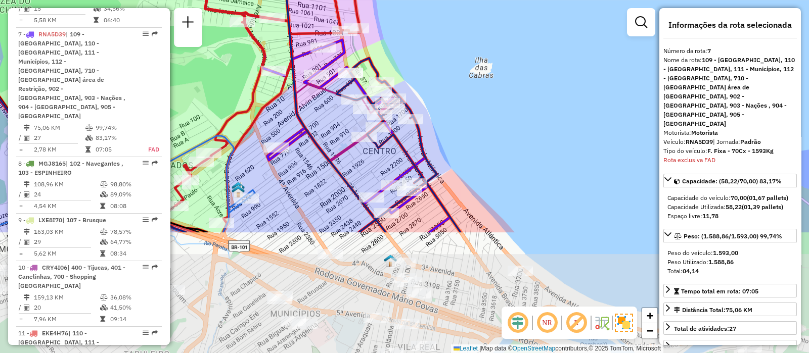
drag, startPoint x: 466, startPoint y: 261, endPoint x: 427, endPoint y: 99, distance: 166.9
click at [427, 99] on div "Janela de atendimento Grade de atendimento Capacidade Transportadoras Veículos …" at bounding box center [404, 176] width 809 height 353
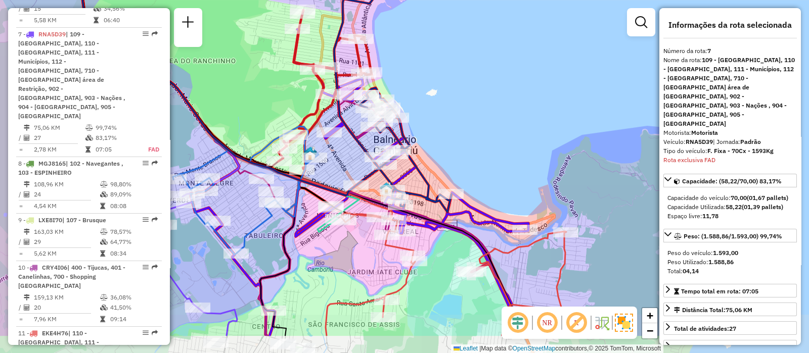
drag, startPoint x: 530, startPoint y: 208, endPoint x: 478, endPoint y: 155, distance: 74.4
click at [478, 155] on div "Janela de atendimento Grade de atendimento Capacidade Transportadoras Veículos …" at bounding box center [404, 176] width 809 height 353
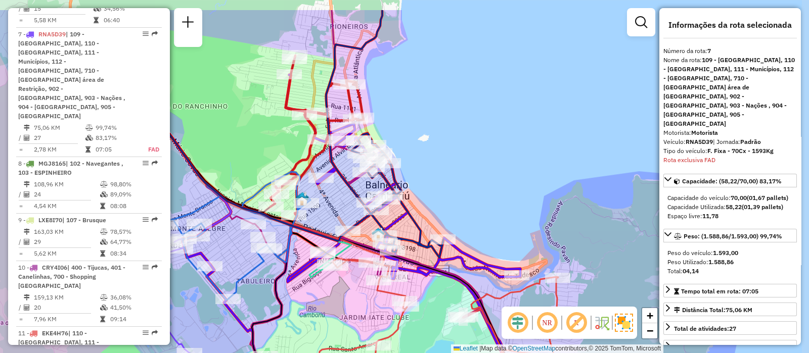
drag, startPoint x: 440, startPoint y: 110, endPoint x: 429, endPoint y: 160, distance: 50.7
click at [429, 160] on div "Janela de atendimento Grade de atendimento Capacidade Transportadoras Veículos …" at bounding box center [404, 176] width 809 height 353
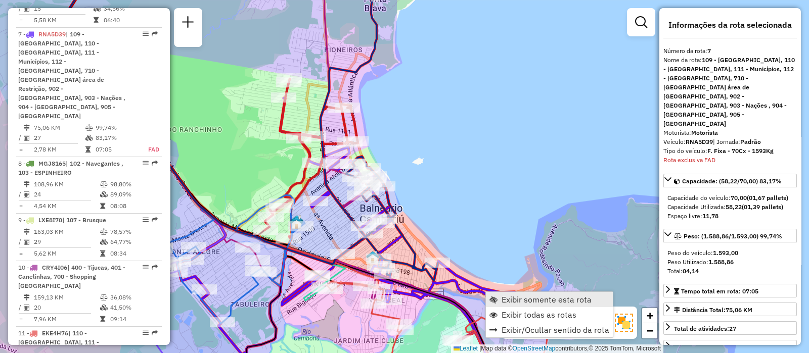
click at [512, 298] on span "Exibir somente esta rota" at bounding box center [547, 300] width 90 height 8
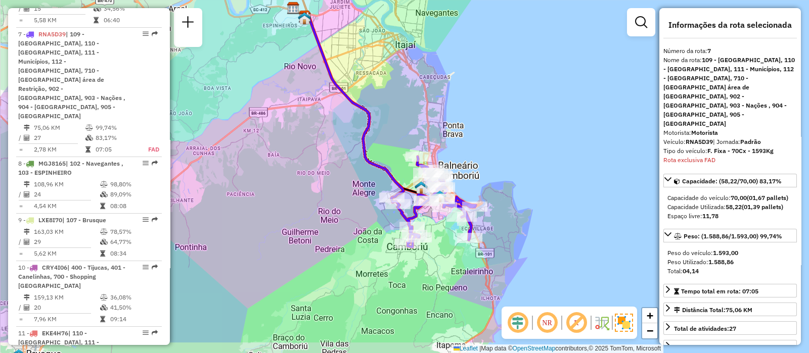
drag, startPoint x: 472, startPoint y: 249, endPoint x: 461, endPoint y: 210, distance: 39.9
click at [458, 203] on icon at bounding box center [433, 202] width 84 height 91
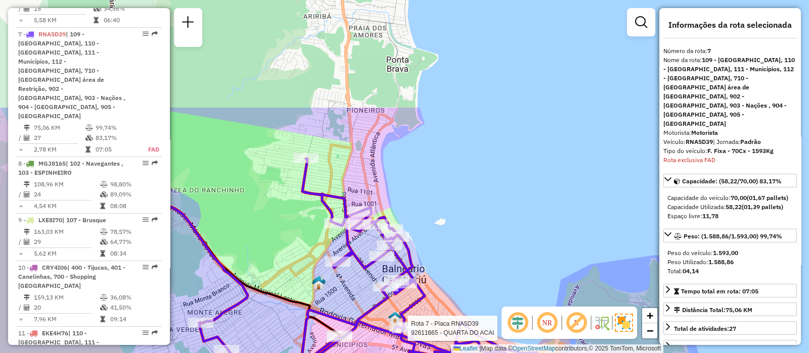
drag, startPoint x: 311, startPoint y: 34, endPoint x: 317, endPoint y: 178, distance: 143.7
click at [317, 178] on div "Rota 7 - Placa RNA5D39 92611665 - QUARTA DO ACAI Janela de atendimento Grade de…" at bounding box center [404, 176] width 809 height 353
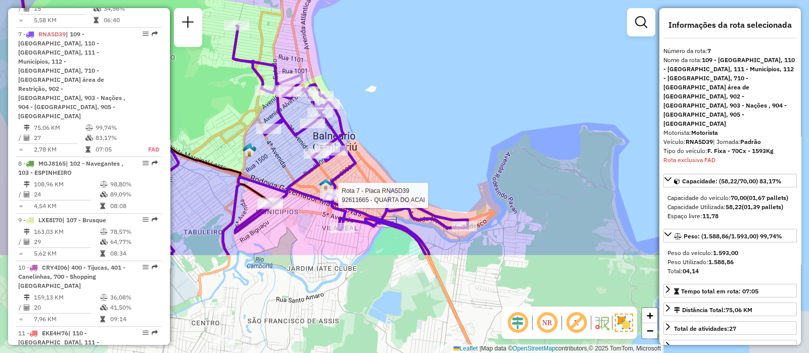
drag, startPoint x: 465, startPoint y: 228, endPoint x: 382, endPoint y: 94, distance: 157.6
click at [395, 95] on div "Rota 7 - Placa RNA5D39 92611665 - QUARTA DO ACAI Janela de atendimento Grade de…" at bounding box center [404, 176] width 809 height 353
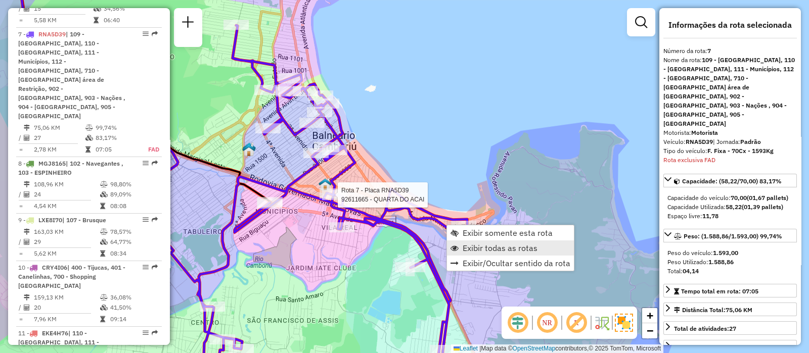
click at [482, 249] on span "Exibir todas as rotas" at bounding box center [500, 248] width 75 height 8
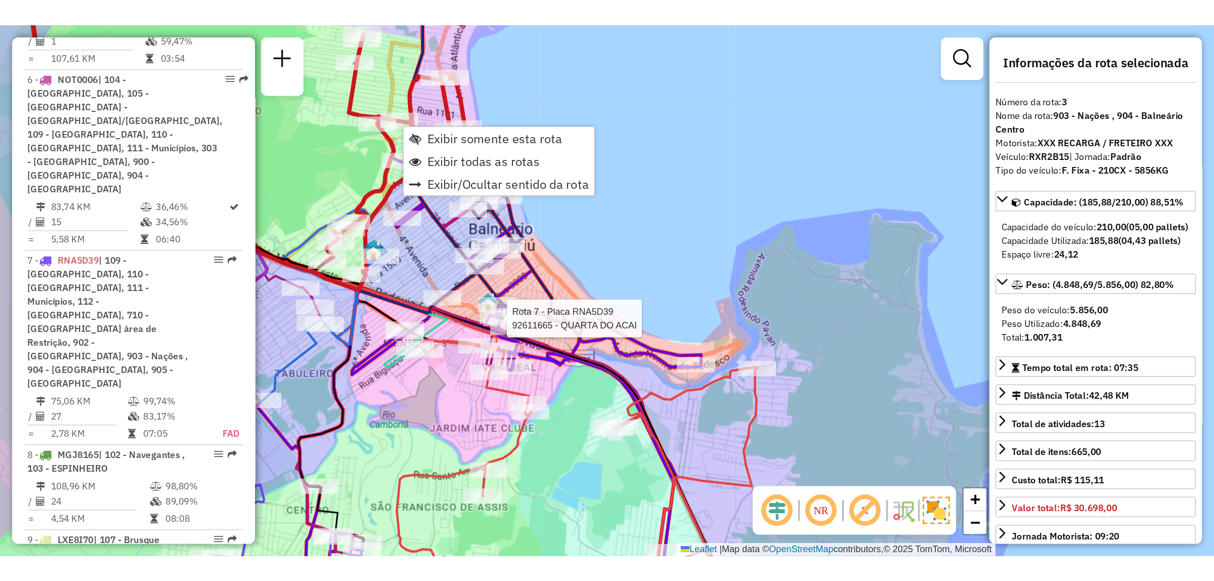
scroll to position [523, 0]
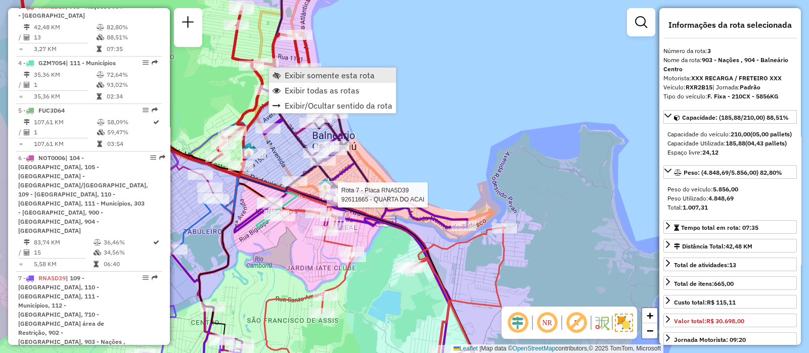
click at [330, 75] on span "Exibir somente esta rota" at bounding box center [330, 75] width 90 height 8
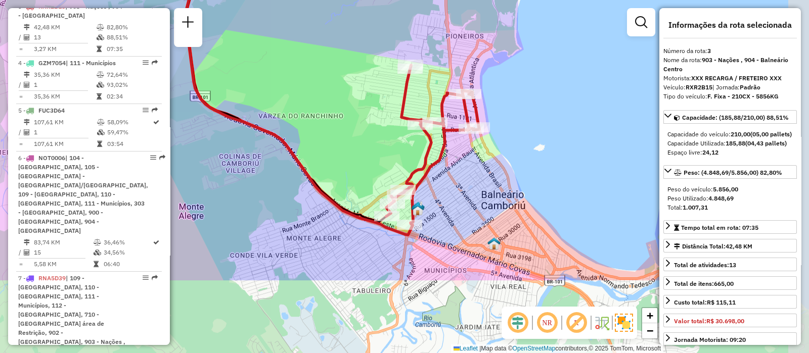
drag, startPoint x: 479, startPoint y: 263, endPoint x: 440, endPoint y: 147, distance: 122.7
click at [440, 147] on icon at bounding box center [432, 144] width 93 height 159
